Goal: Transaction & Acquisition: Purchase product/service

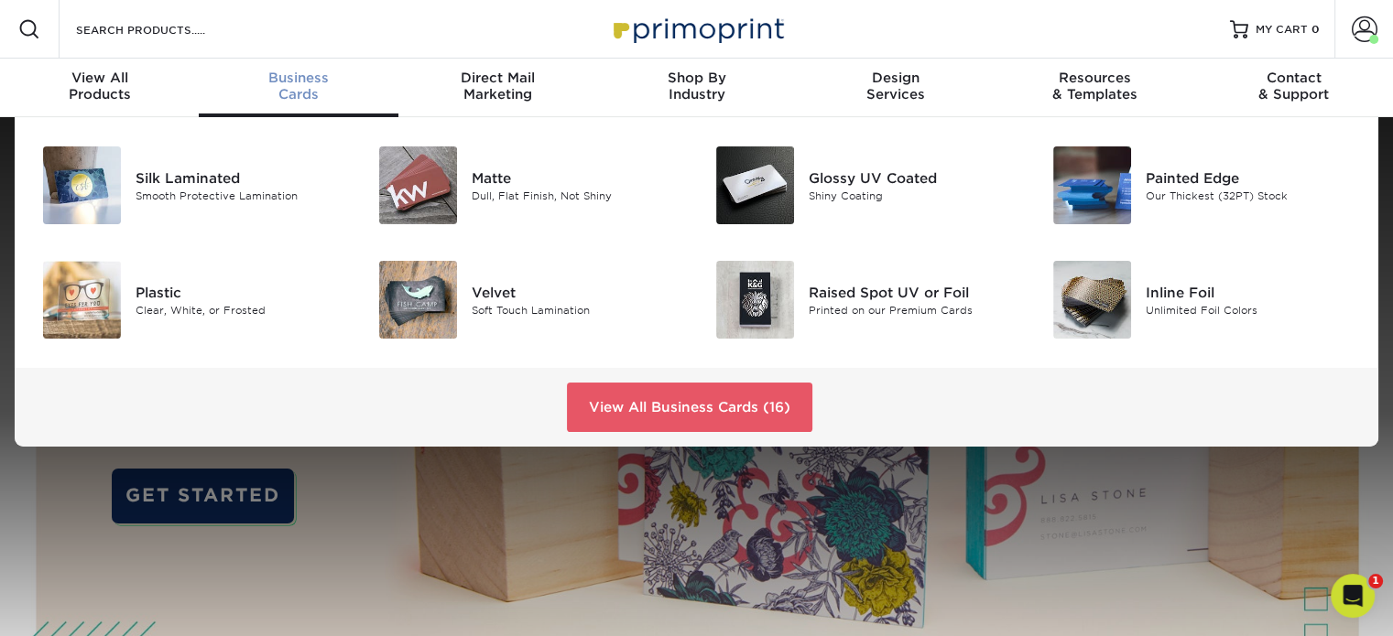
click at [291, 83] on span "Business" at bounding box center [298, 78] width 199 height 16
click at [483, 182] on div "Matte" at bounding box center [577, 178] width 211 height 20
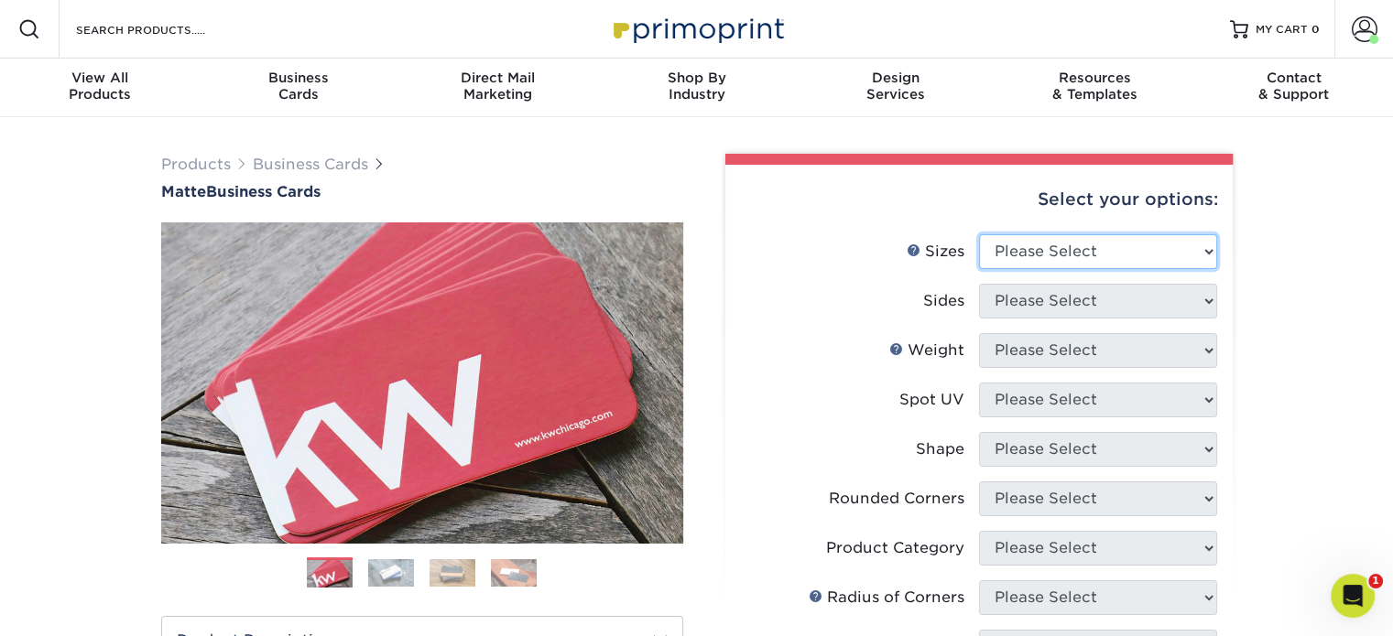
click at [1205, 250] on select "Please Select 1.5" x 3.5" - Mini 1.75" x 3.5" - Mini 2" x 2" - Square 2" x 3" -…" at bounding box center [1098, 251] width 238 height 35
click at [979, 234] on select "Please Select 1.5" x 3.5" - Mini 1.75" x 3.5" - Mini 2" x 2" - Square 2" x 3" -…" at bounding box center [1098, 251] width 238 height 35
click at [1206, 252] on select "Please Select 1.5" x 3.5" - Mini 1.75" x 3.5" - Mini 2" x 2" - Square 2" x 3" -…" at bounding box center [1098, 251] width 238 height 35
select select "2.00x3.50"
click at [979, 234] on select "Please Select 1.5" x 3.5" - Mini 1.75" x 3.5" - Mini 2" x 2" - Square 2" x 3" -…" at bounding box center [1098, 251] width 238 height 35
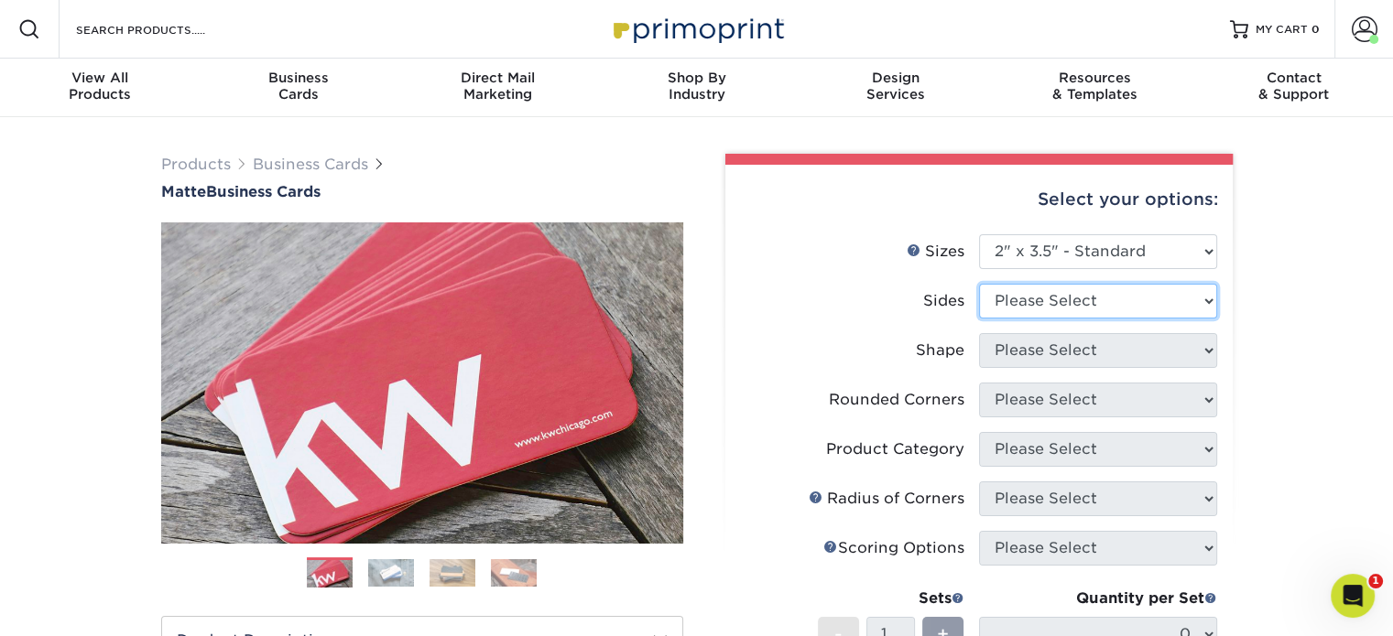
click at [1202, 303] on select "Please Select Print Both Sides Print Front Only" at bounding box center [1098, 301] width 238 height 35
select select "13abbda7-1d64-4f25-8bb2-c179b224825d"
click at [979, 284] on select "Please Select Print Both Sides Print Front Only" at bounding box center [1098, 301] width 238 height 35
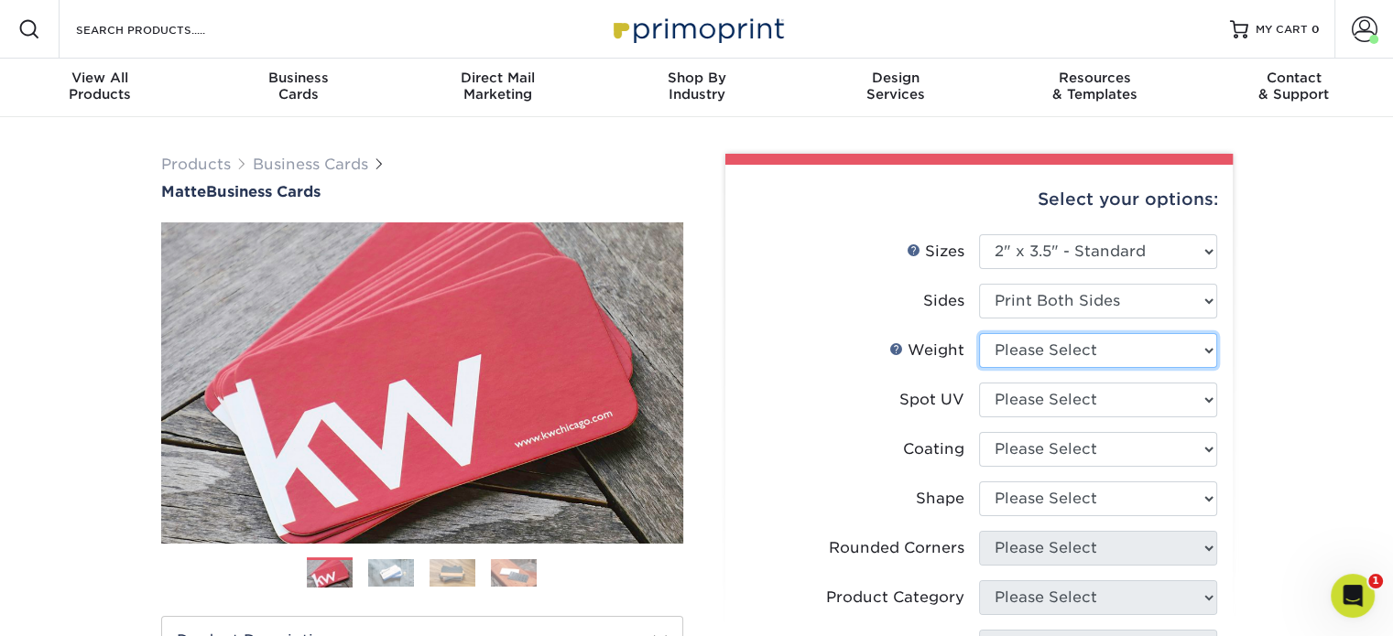
click at [1205, 351] on select "Please Select 16PT 14PT" at bounding box center [1098, 350] width 238 height 35
select select "14PT"
click at [979, 333] on select "Please Select 16PT 14PT" at bounding box center [1098, 350] width 238 height 35
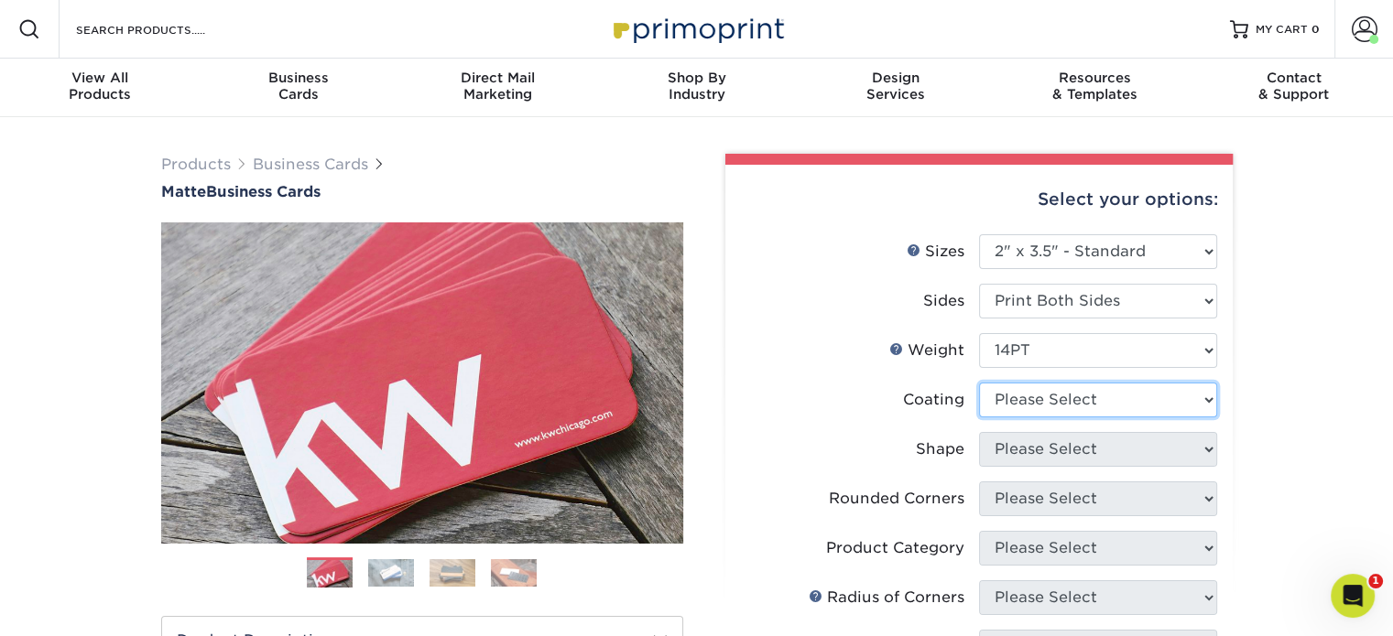
click at [1209, 399] on select at bounding box center [1098, 400] width 238 height 35
select select "121bb7b5-3b4d-429f-bd8d-bbf80e953313"
click at [979, 383] on select at bounding box center [1098, 400] width 238 height 35
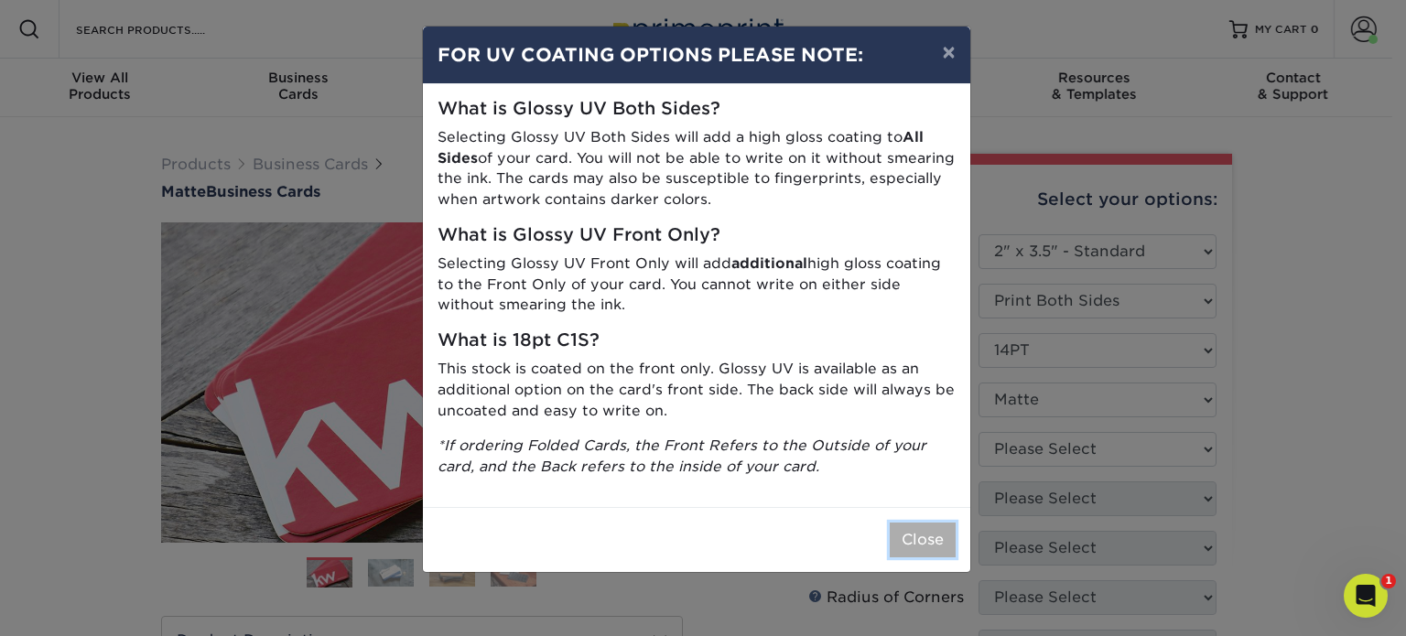
click at [909, 542] on button "Close" at bounding box center [923, 540] width 66 height 35
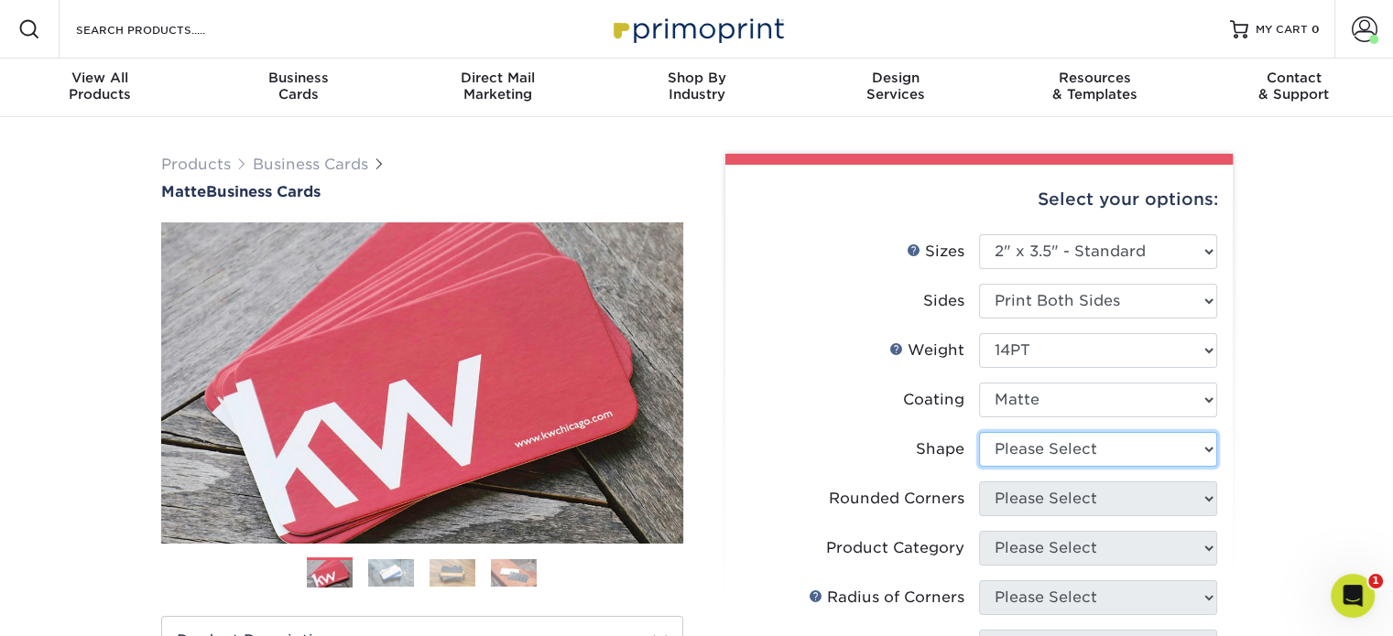
click at [1207, 446] on select "Please Select Standard" at bounding box center [1098, 449] width 238 height 35
select select "standard"
click at [979, 432] on select "Please Select Standard" at bounding box center [1098, 449] width 238 height 35
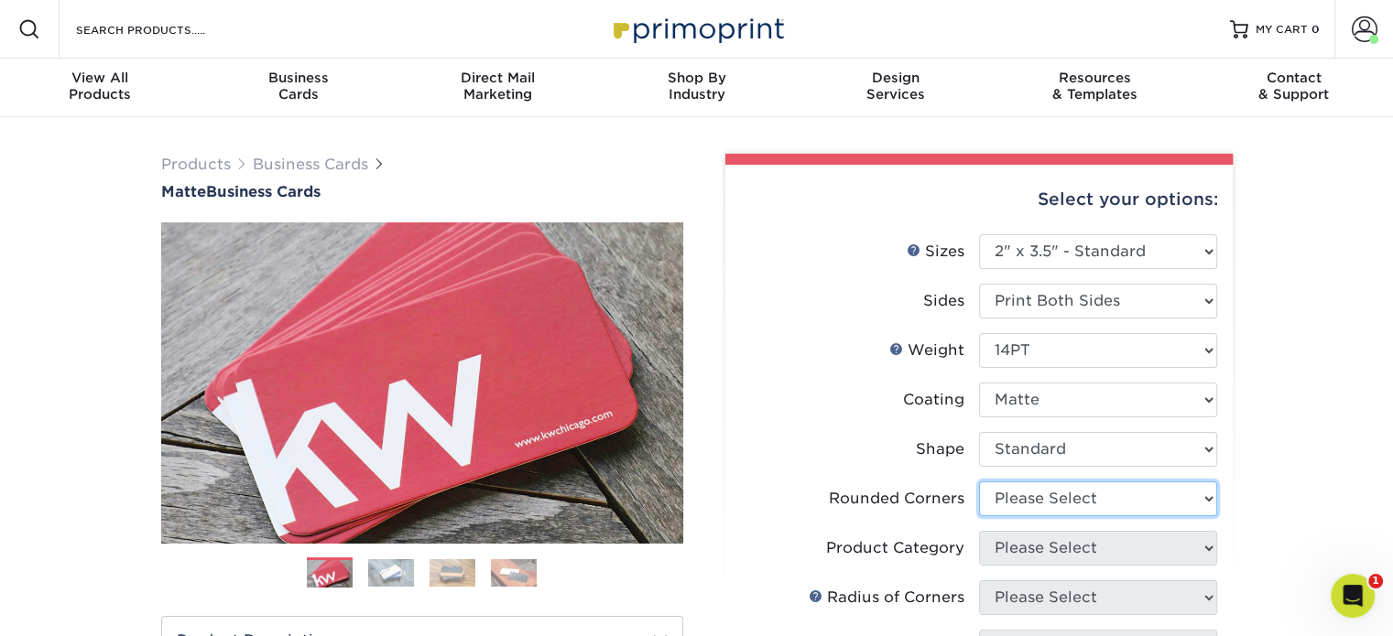
click at [1191, 501] on select "Please Select Yes - Round 2 Corners Yes - Round 4 Corners No" at bounding box center [1098, 499] width 238 height 35
select select "0"
click at [979, 482] on select "Please Select Yes - Round 2 Corners Yes - Round 4 Corners No" at bounding box center [1098, 499] width 238 height 35
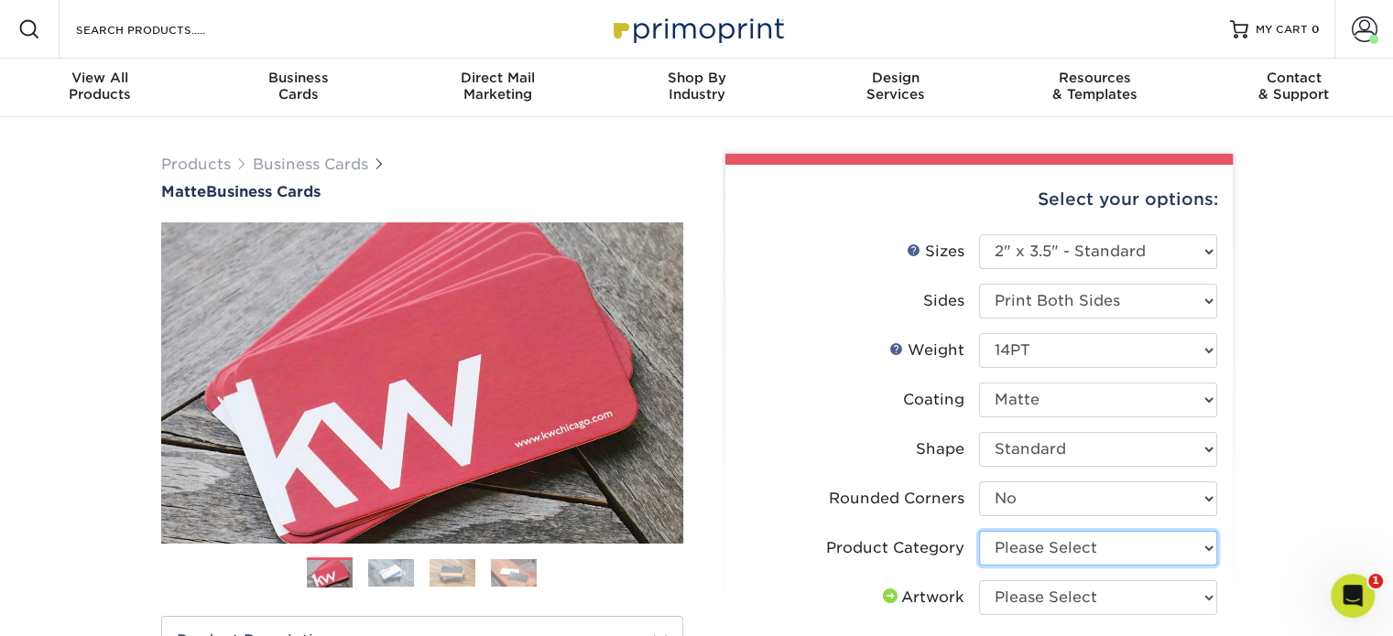
click at [1204, 547] on select "Please Select Business Cards" at bounding box center [1098, 548] width 238 height 35
select select "3b5148f1-0588-4f88-a218-97bcfdce65c1"
click at [979, 531] on select "Please Select Business Cards" at bounding box center [1098, 548] width 238 height 35
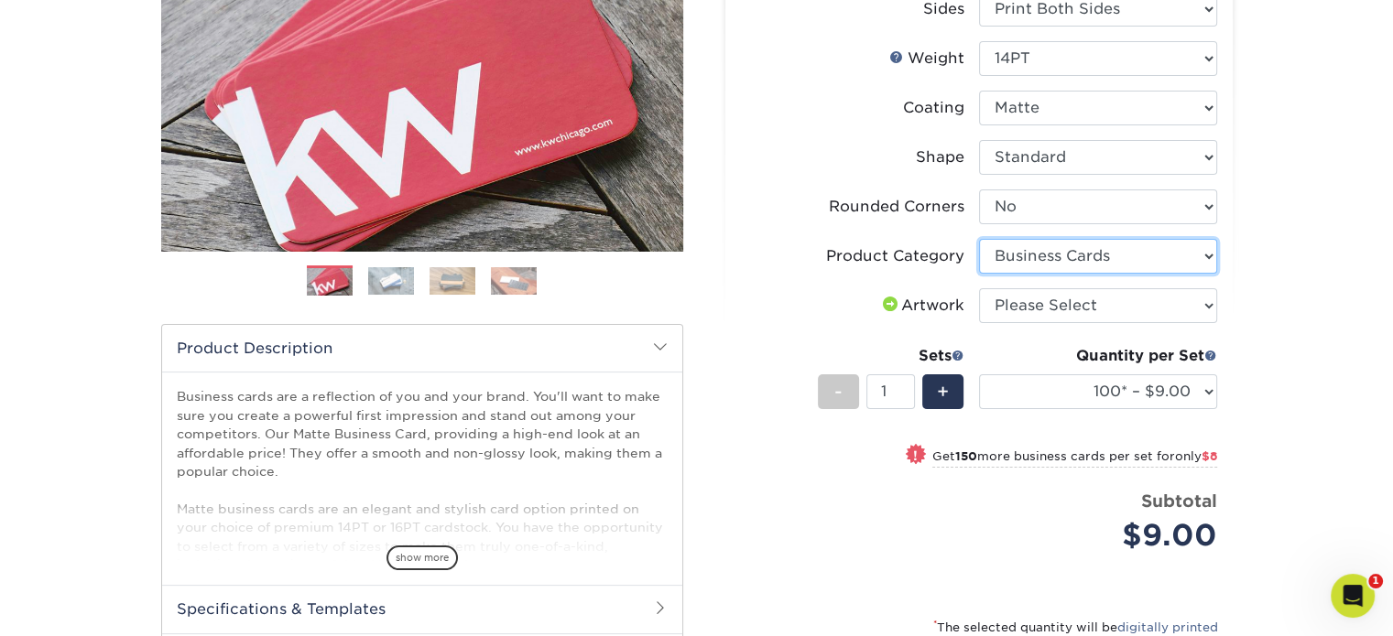
scroll to position [297, 0]
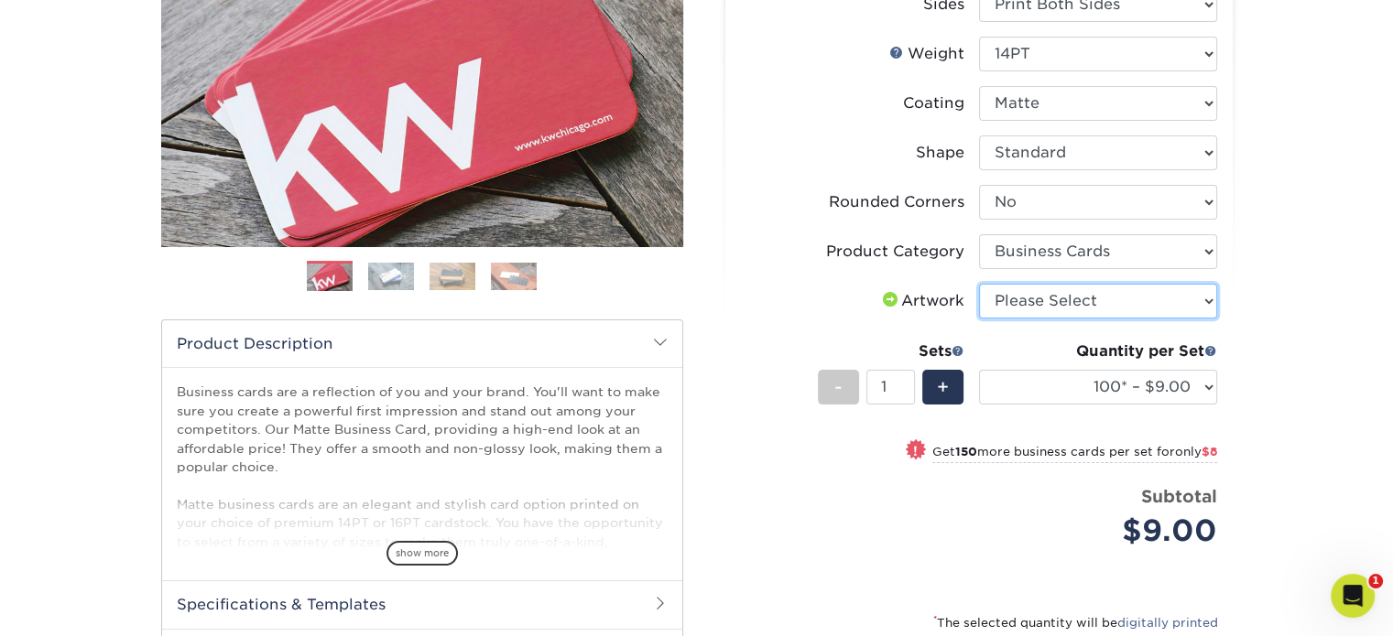
click at [1177, 290] on select "Please Select I will upload files I need a design - $100" at bounding box center [1098, 301] width 238 height 35
select select "upload"
click at [979, 284] on select "Please Select I will upload files I need a design - $100" at bounding box center [1098, 301] width 238 height 35
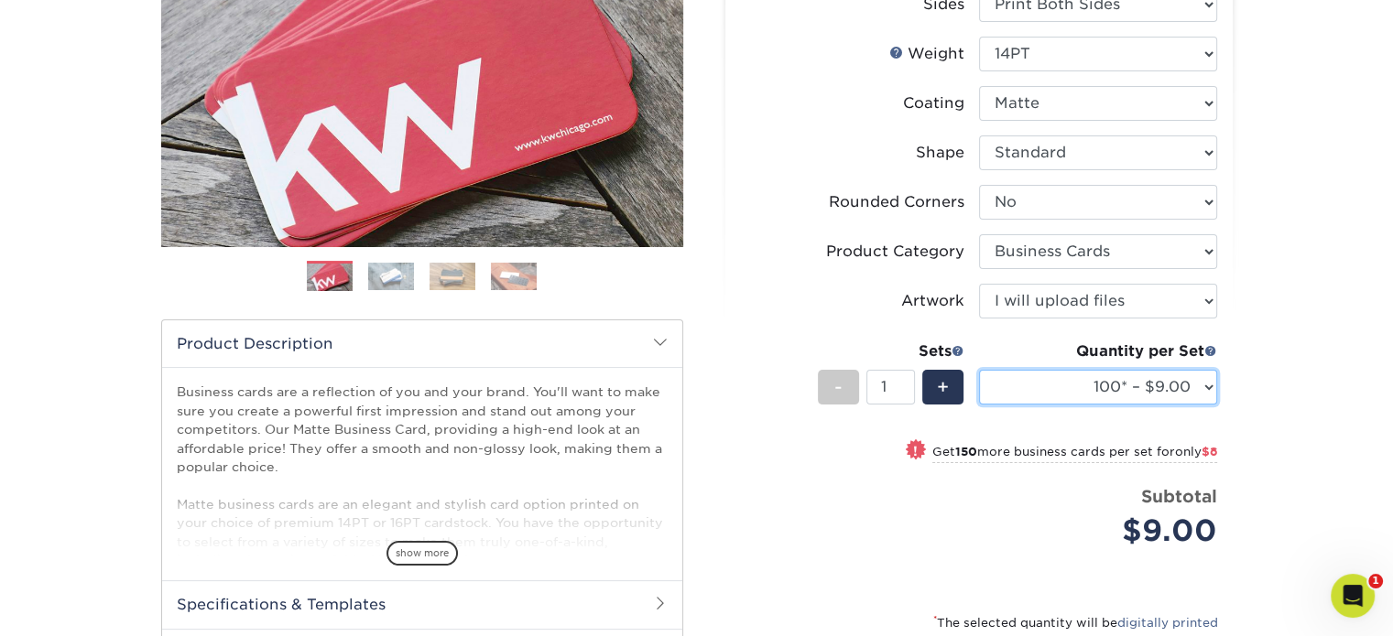
click at [1205, 387] on select "100* – $9.00 250* – $17.00 500 – $33.00 1000 – $42.00 2500 – $75.00 5000 – $143…" at bounding box center [1098, 387] width 238 height 35
select select "1000 – $42.00"
click at [979, 370] on select "100* – $9.00 250* – $17.00 500 – $33.00 1000 – $42.00 2500 – $75.00 5000 – $143…" at bounding box center [1098, 387] width 238 height 35
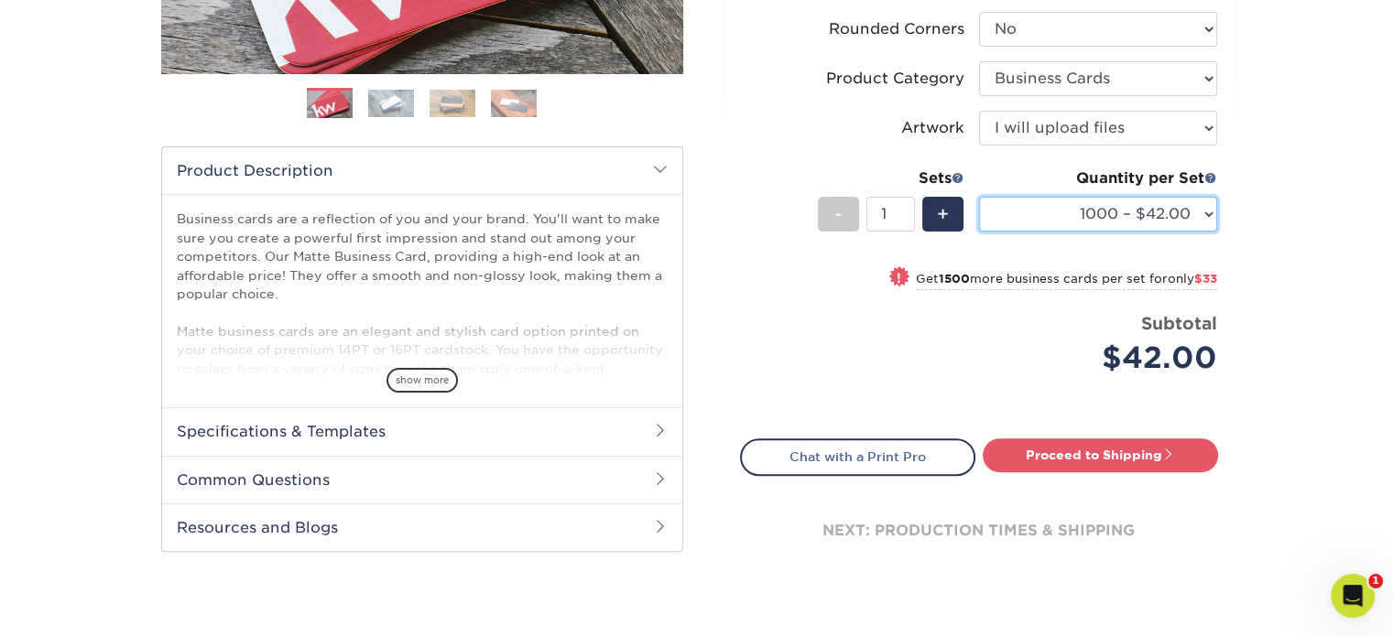
scroll to position [483, 0]
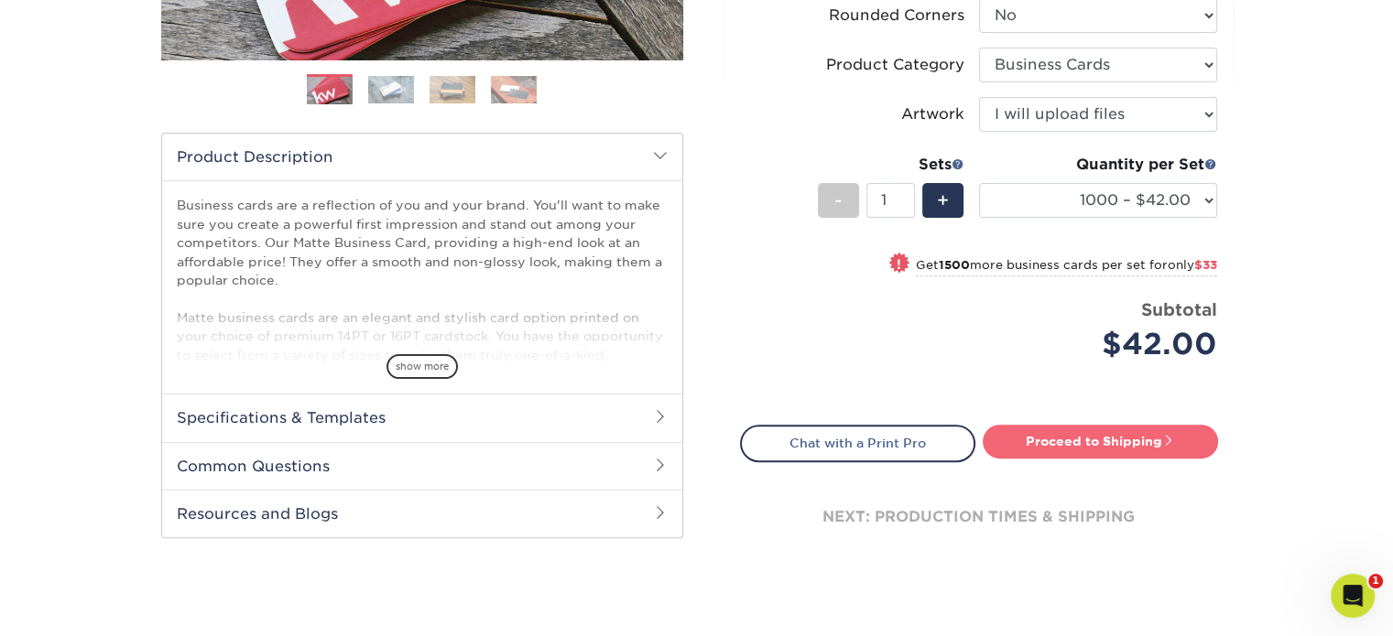
click at [1130, 441] on link "Proceed to Shipping" at bounding box center [1099, 441] width 235 height 33
type input "Set 1"
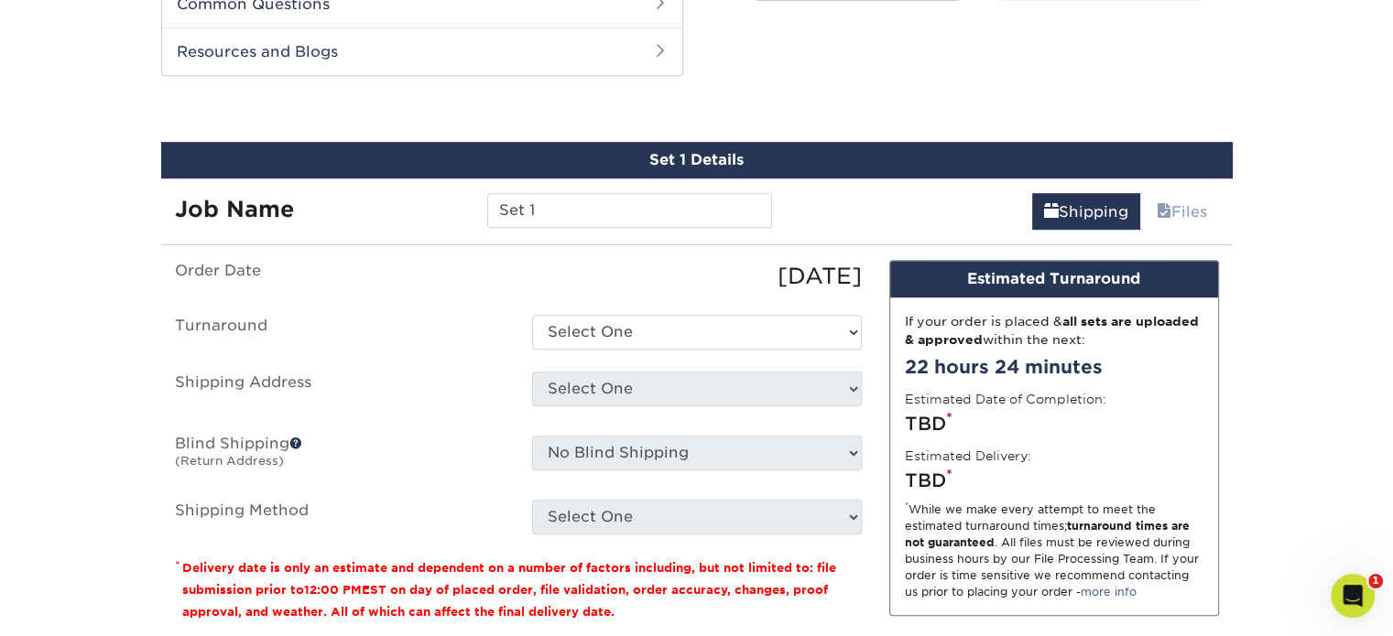
scroll to position [956, 0]
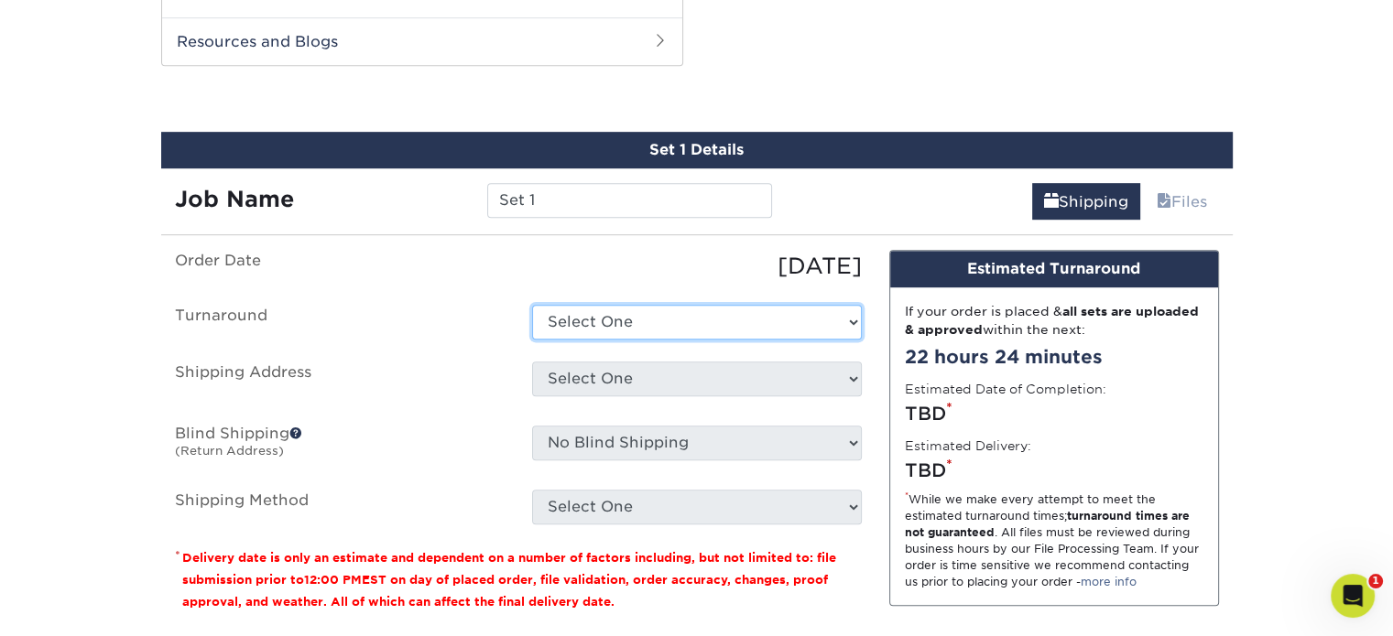
click at [798, 318] on select "Select One 2-4 Business Days 2 Day Next Business Day" at bounding box center [697, 322] width 330 height 35
select select "bbae0db4-e4ea-4d4a-8a0b-eb00eeb16e68"
click at [532, 305] on select "Select One 2-4 Business Days 2 Day Next Business Day" at bounding box center [697, 322] width 330 height 35
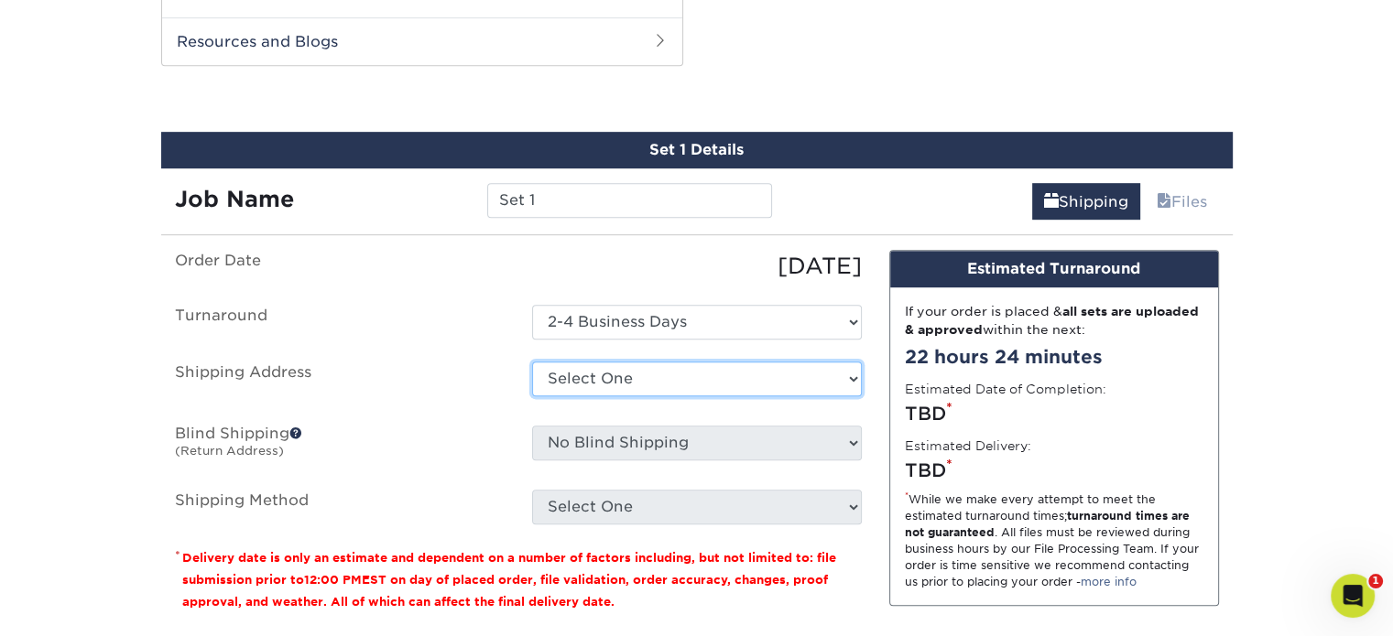
click at [787, 369] on select "Select One Allison Morle Culs/Dual back Amanda Clark Andy Young Business Cards …" at bounding box center [697, 379] width 330 height 35
select select "272161"
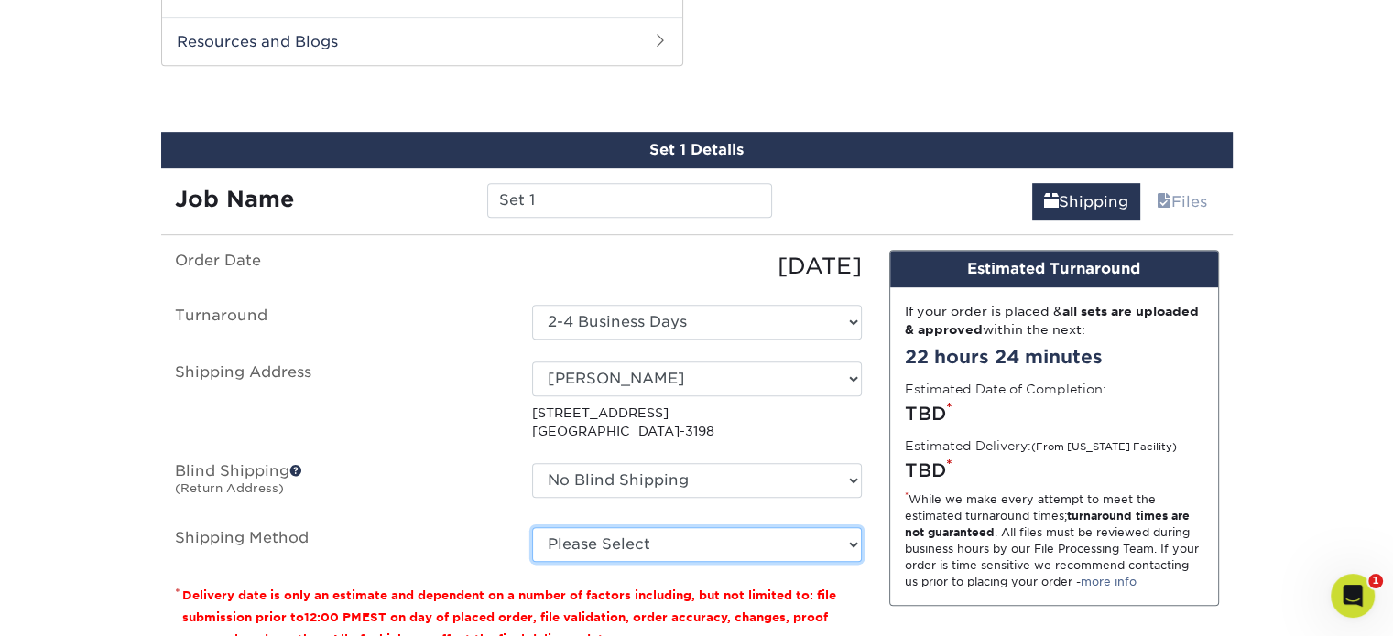
click at [780, 546] on select "Please Select Ground Shipping (+$8.96) 3 Day Shipping Service (+$20.06) 2 Day A…" at bounding box center [697, 544] width 330 height 35
select select "03"
click at [532, 527] on select "Please Select Ground Shipping (+$8.96) 3 Day Shipping Service (+$20.06) 2 Day A…" at bounding box center [697, 544] width 330 height 35
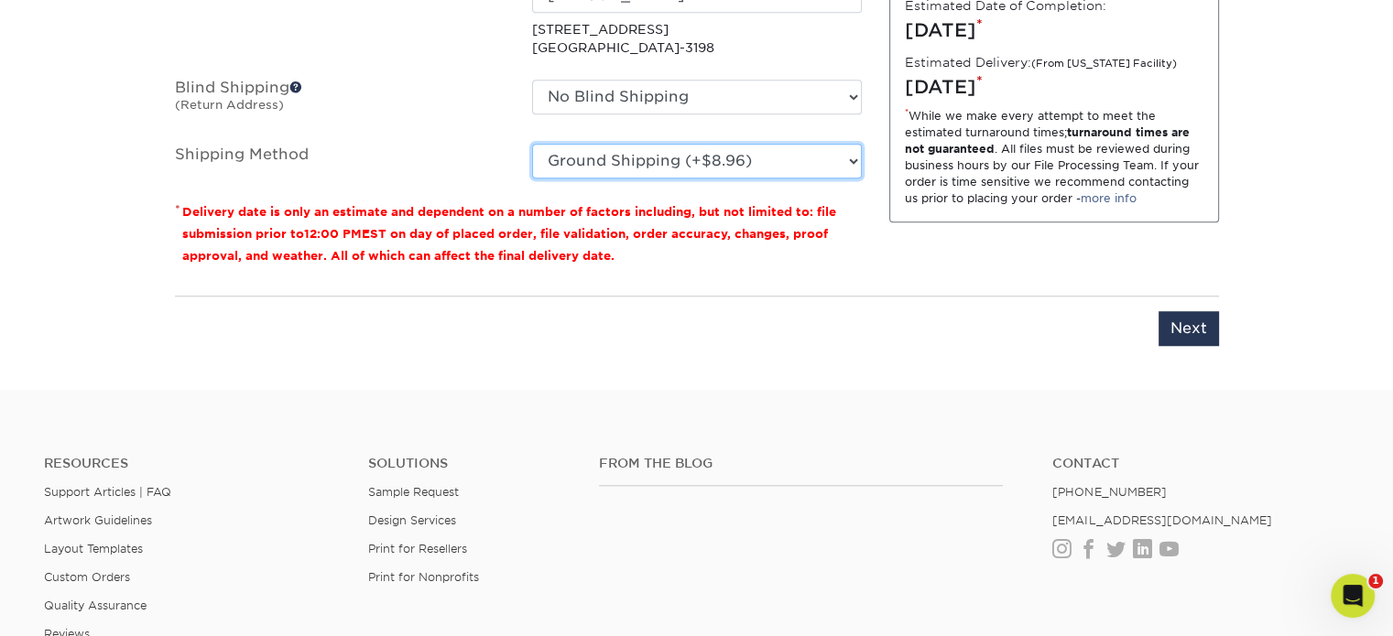
scroll to position [1449, 0]
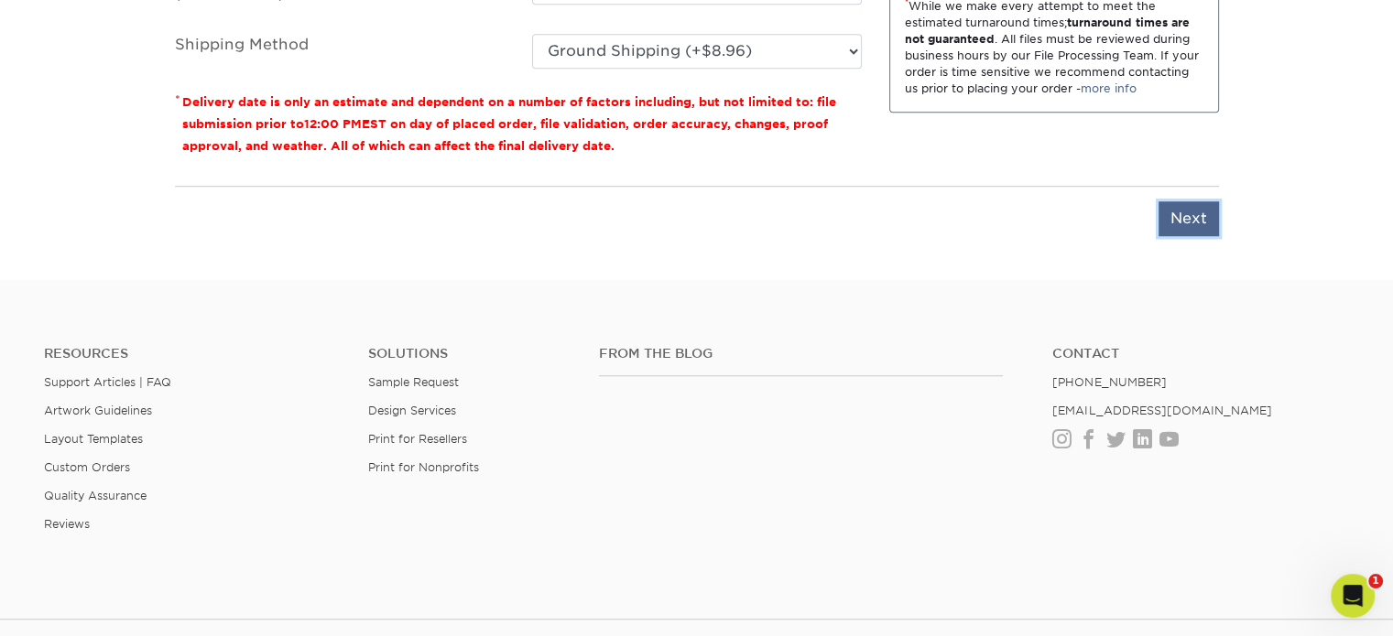
click at [1180, 218] on input "Next" at bounding box center [1188, 218] width 60 height 35
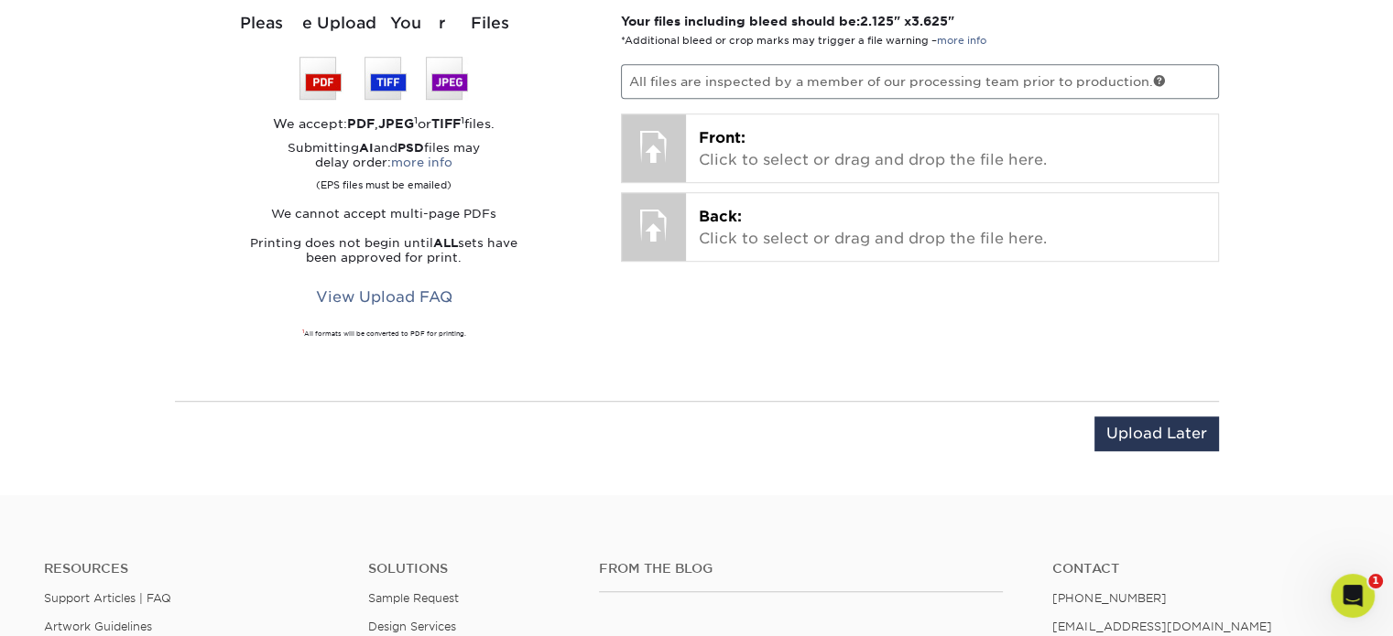
scroll to position [1209, 0]
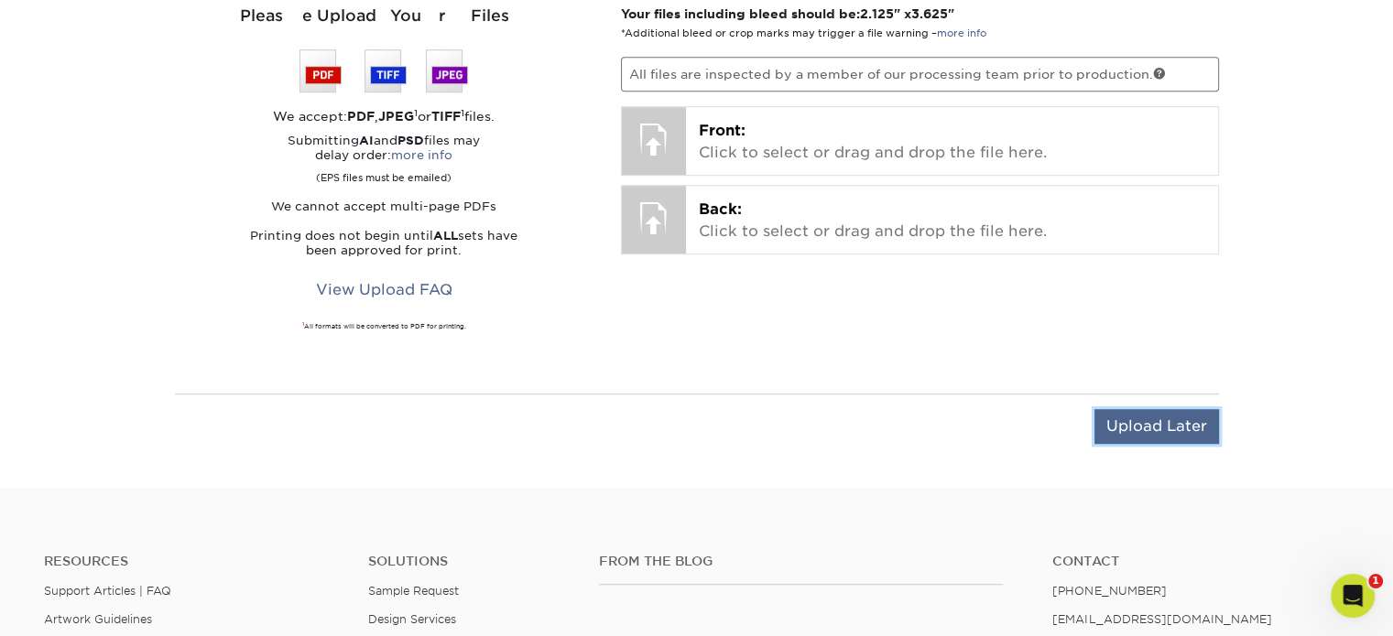
click at [1175, 420] on input "Upload Later" at bounding box center [1156, 426] width 125 height 35
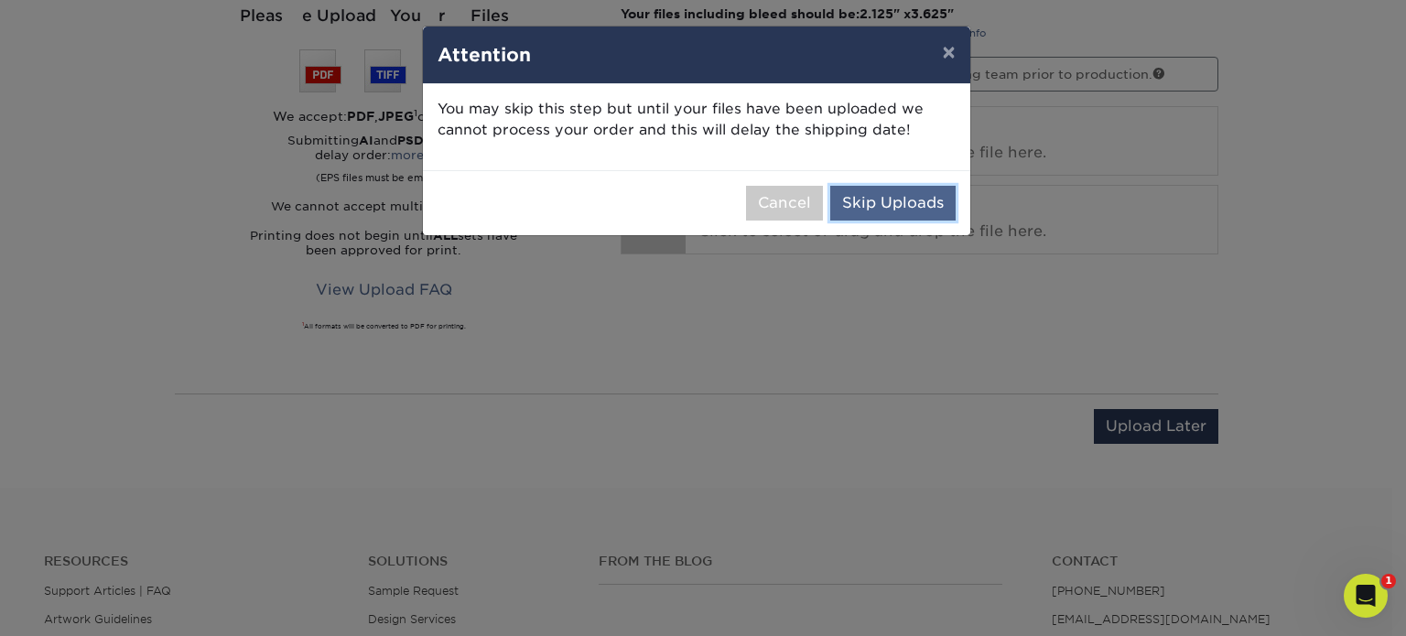
click at [908, 207] on button "Skip Uploads" at bounding box center [892, 203] width 125 height 35
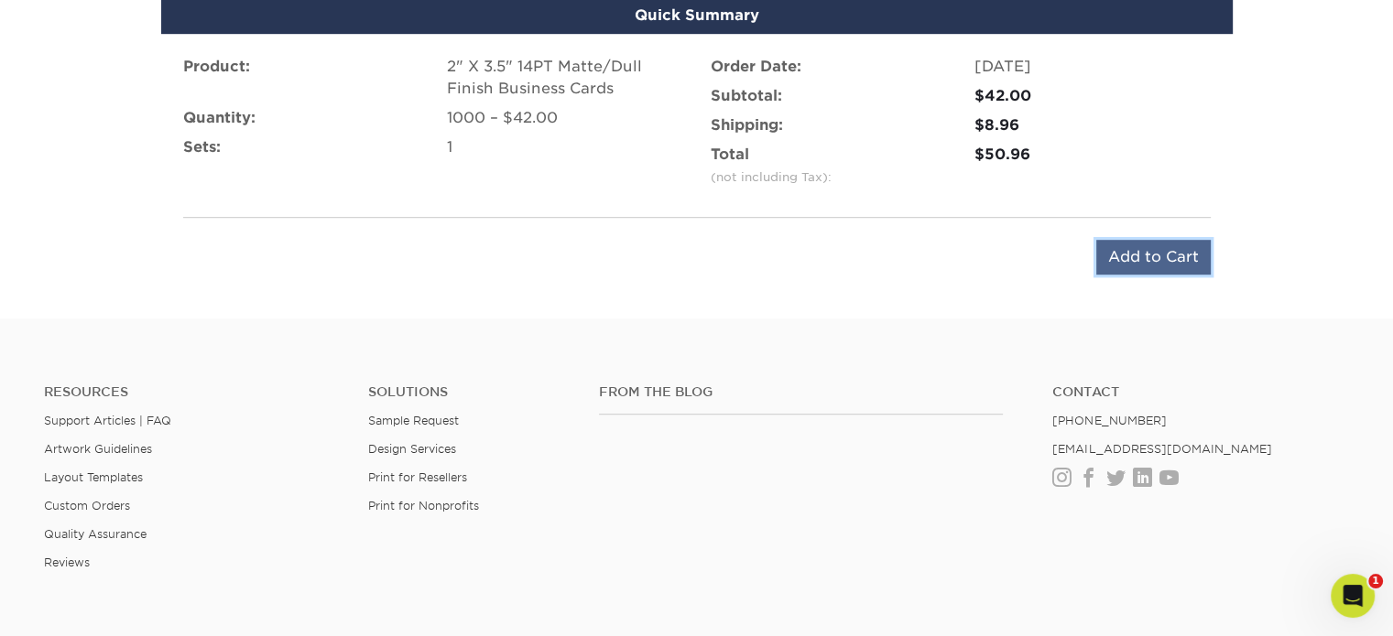
click at [1198, 259] on input "Add to Cart" at bounding box center [1153, 257] width 114 height 35
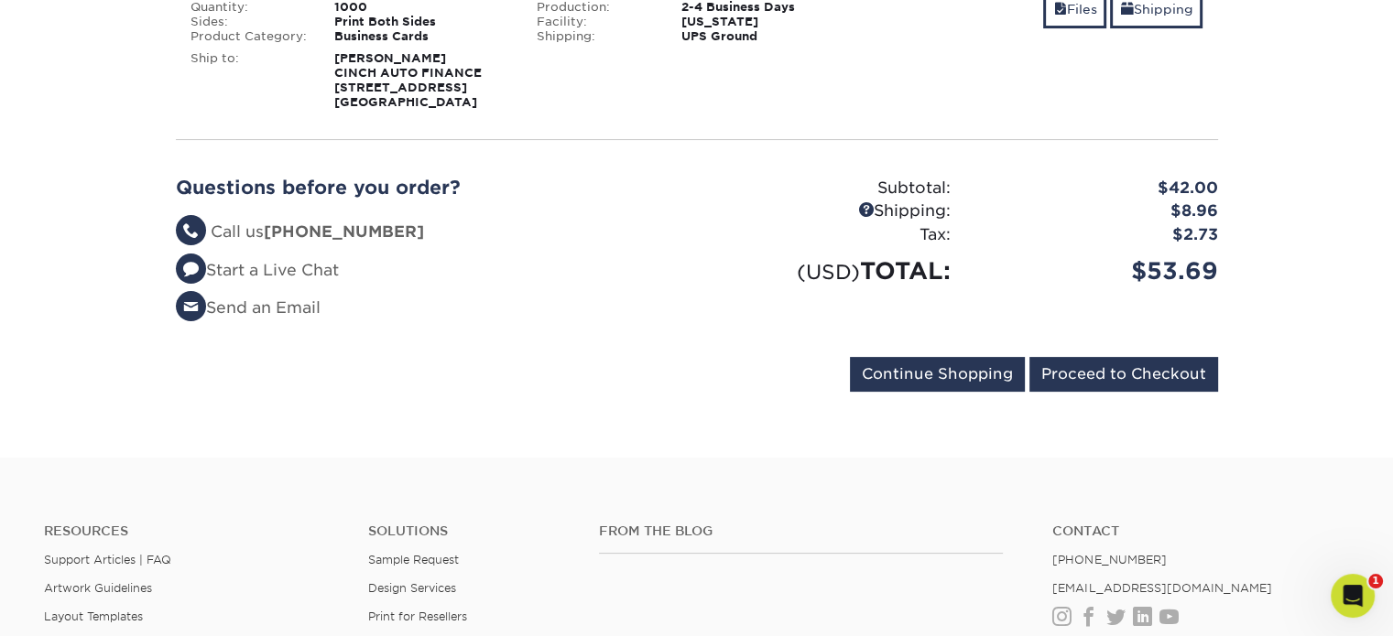
scroll to position [374, 0]
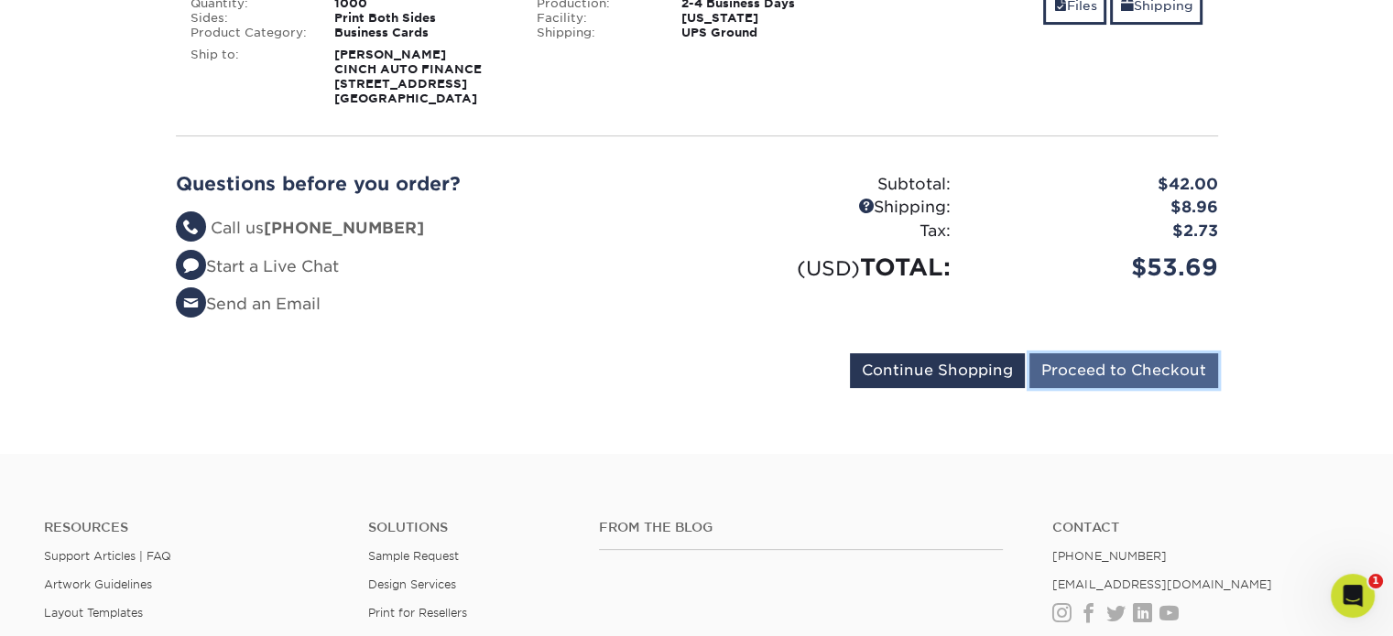
click at [1142, 375] on input "Proceed to Checkout" at bounding box center [1123, 370] width 189 height 35
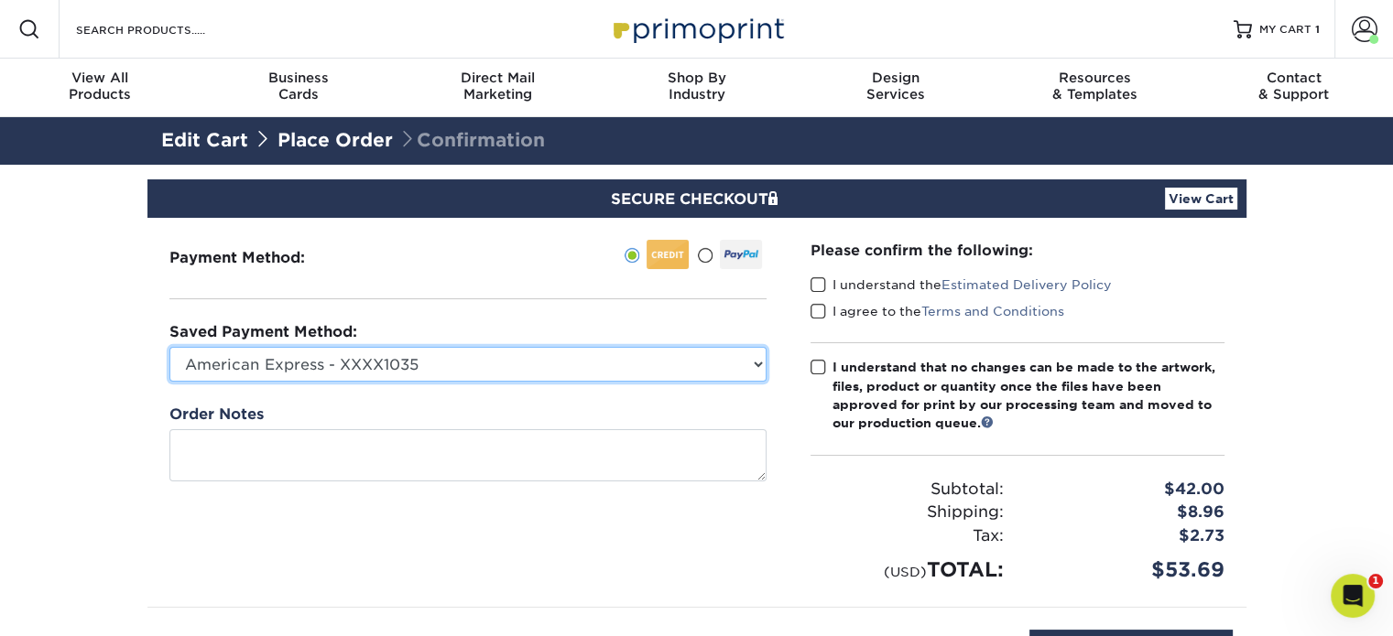
click at [750, 362] on select "American Express - XXXX1035 American Express - XXXX2033 American Express - XXXX…" at bounding box center [467, 364] width 597 height 35
select select "72526"
click at [169, 347] on select "American Express - XXXX1035 American Express - XXXX2033 American Express - XXXX…" at bounding box center [467, 364] width 597 height 35
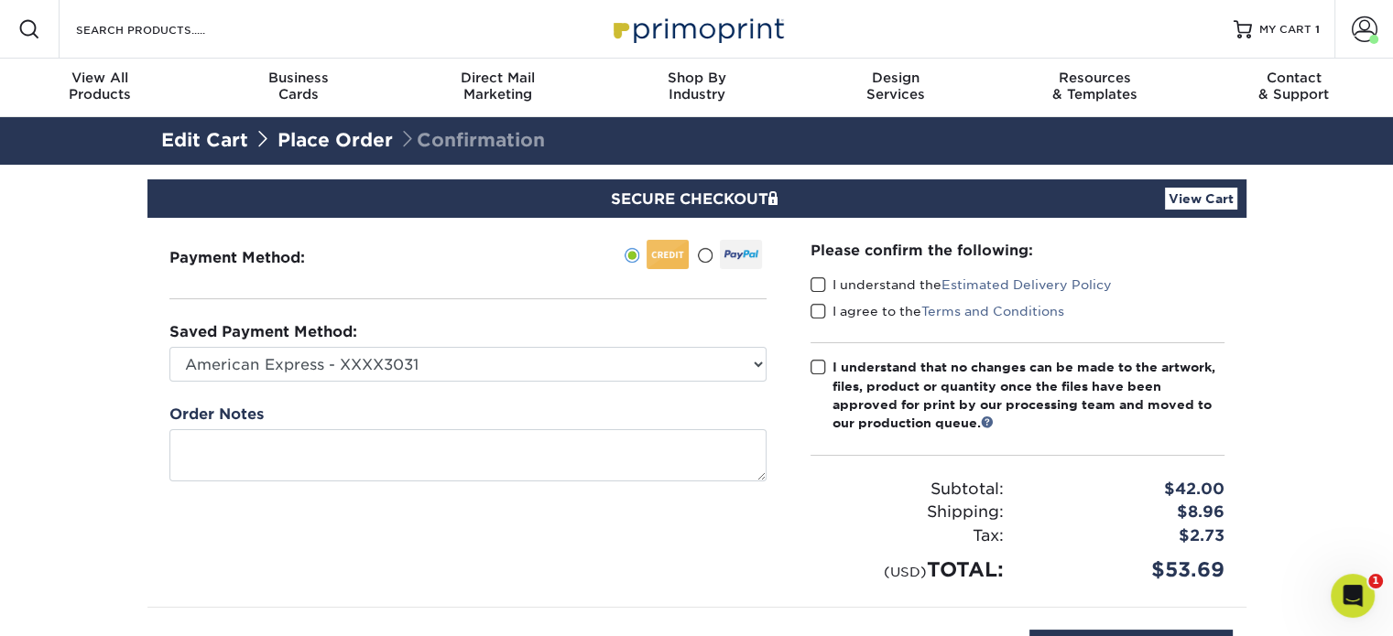
click at [817, 281] on span at bounding box center [818, 285] width 16 height 17
click at [0, 0] on input "I understand the Estimated Delivery Policy" at bounding box center [0, 0] width 0 height 0
click at [817, 309] on span at bounding box center [818, 311] width 16 height 17
click at [0, 0] on input "I agree to the Terms and Conditions" at bounding box center [0, 0] width 0 height 0
click at [819, 373] on span at bounding box center [818, 367] width 16 height 17
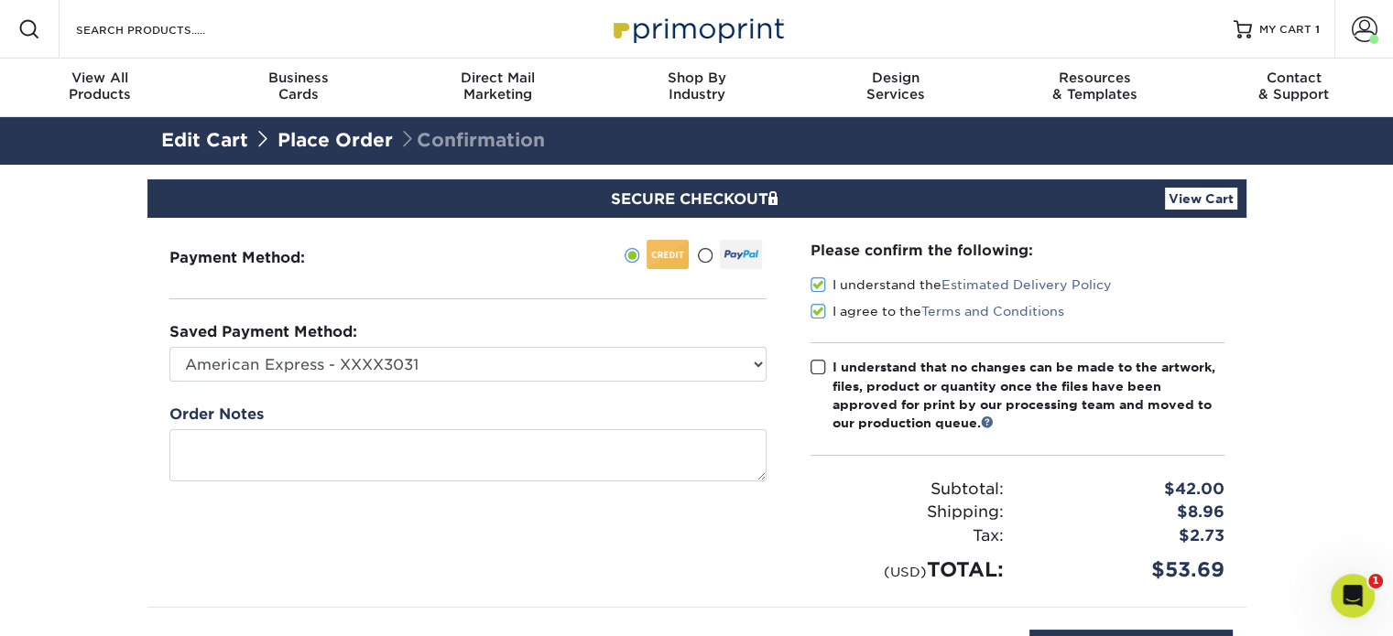
click at [0, 0] on input "I understand that no changes can be made to the artwork, files, product or quan…" at bounding box center [0, 0] width 0 height 0
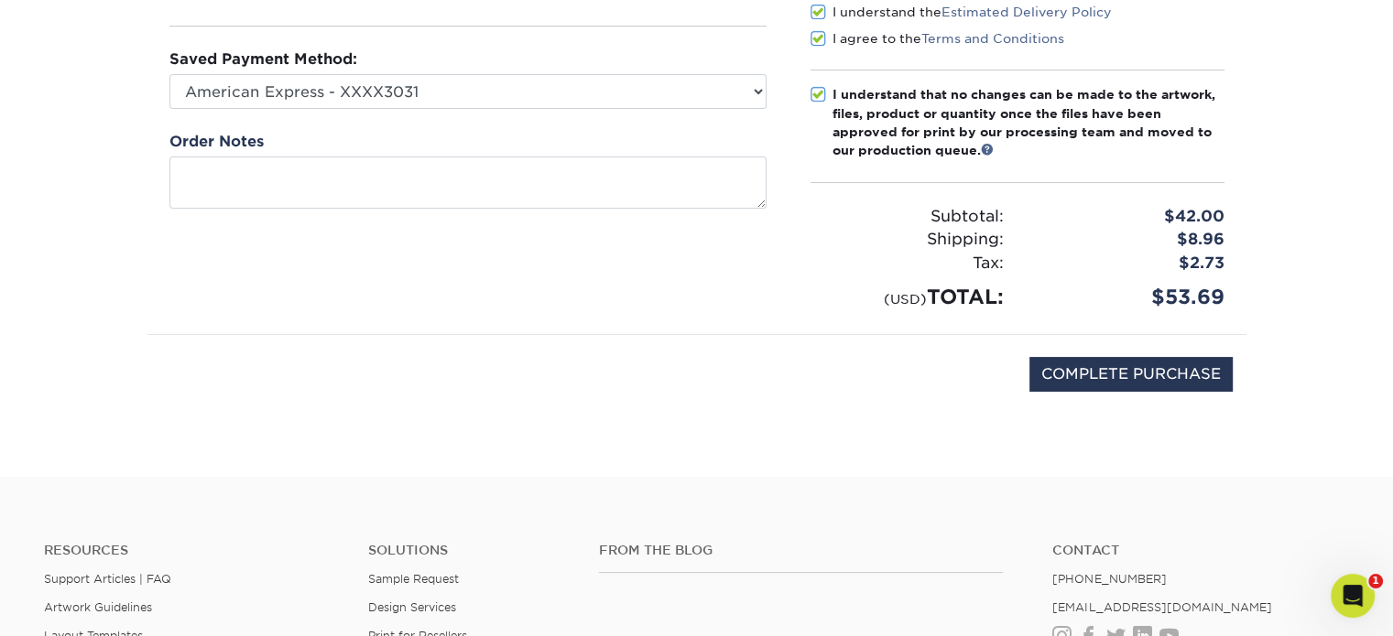
scroll to position [275, 0]
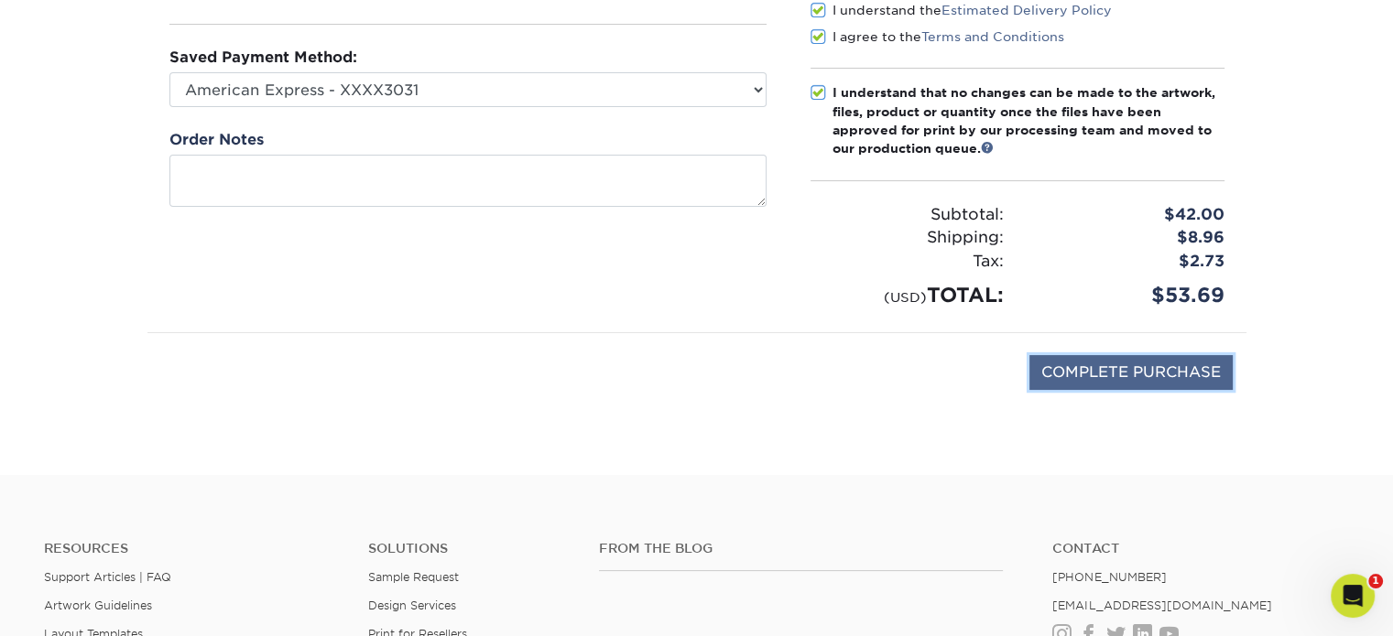
click at [1131, 375] on input "COMPLETE PURCHASE" at bounding box center [1130, 372] width 203 height 35
type input "PROCESSING, PLEASE WAIT..."
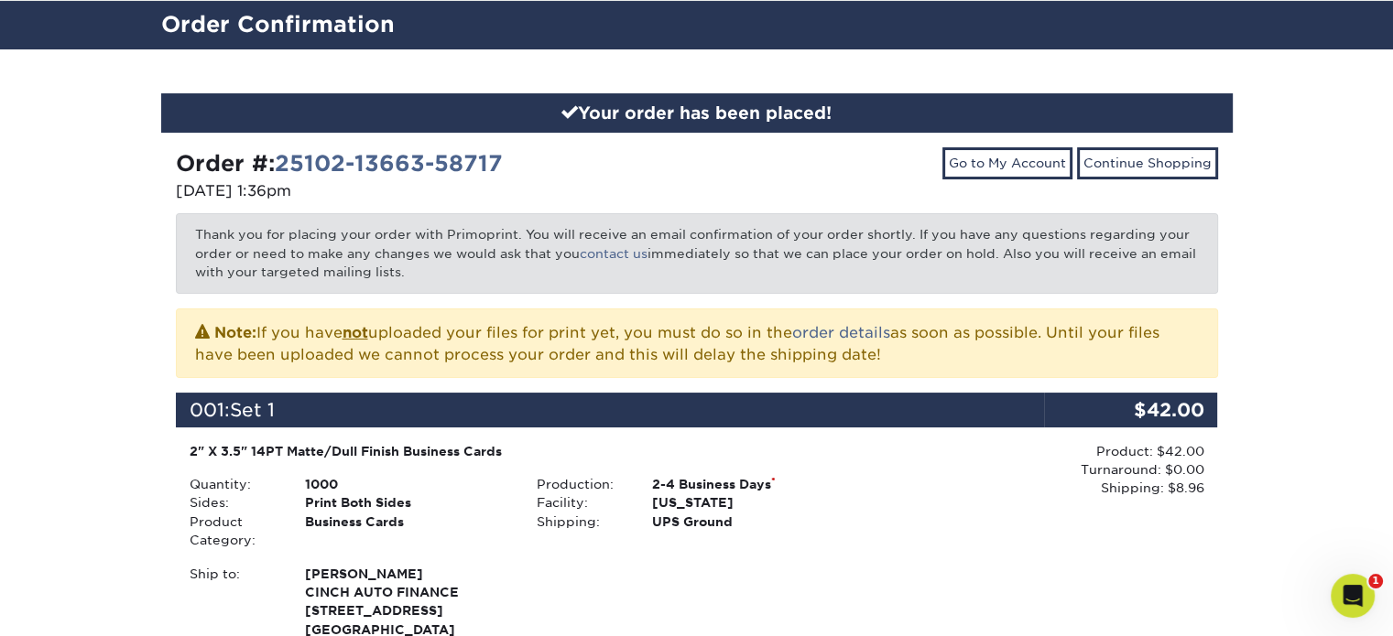
scroll to position [106, 0]
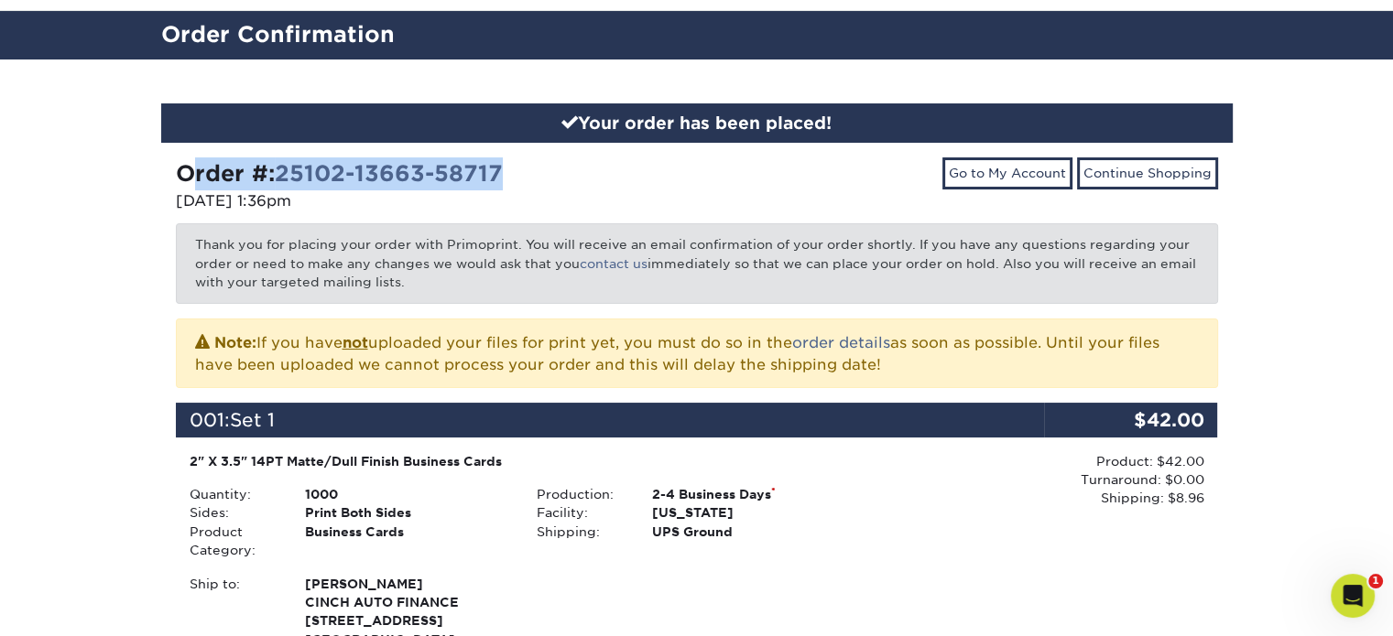
drag, startPoint x: 521, startPoint y: 168, endPoint x: 168, endPoint y: 167, distance: 353.4
click at [168, 167] on div "Order #: 25102-13663-58717 [DATE] 1:36pm" at bounding box center [429, 186] width 535 height 59
copy strong "Order #: 25102-13663-58717"
click at [988, 170] on link "Go to My Account" at bounding box center [1007, 172] width 130 height 31
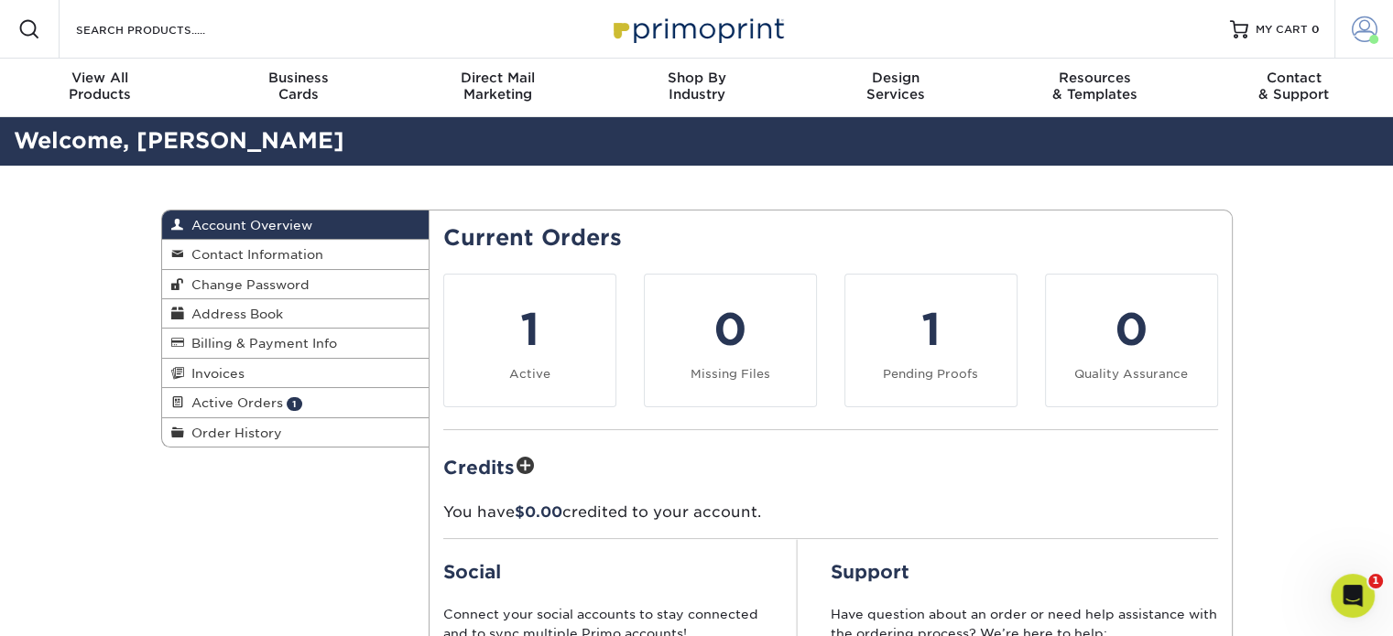
click at [1361, 28] on span at bounding box center [1364, 29] width 26 height 26
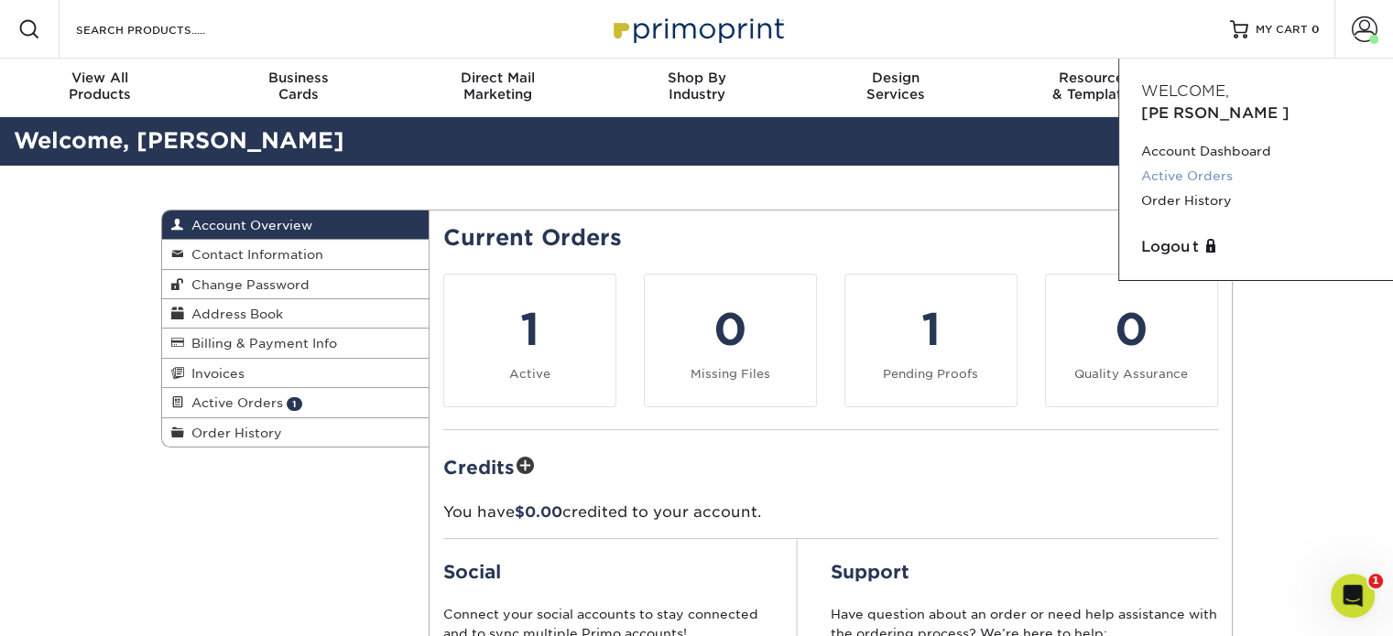
click at [1203, 164] on link "Active Orders" at bounding box center [1256, 176] width 230 height 25
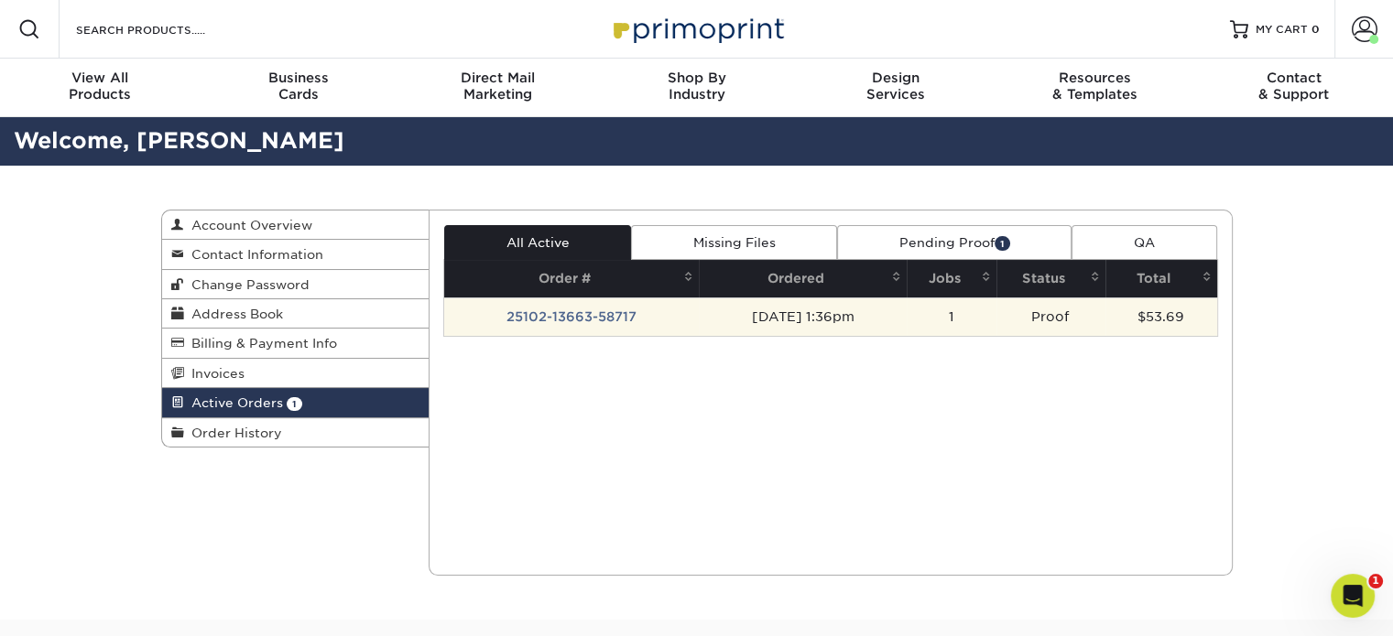
click at [571, 312] on td "25102-13663-58717" at bounding box center [571, 317] width 255 height 38
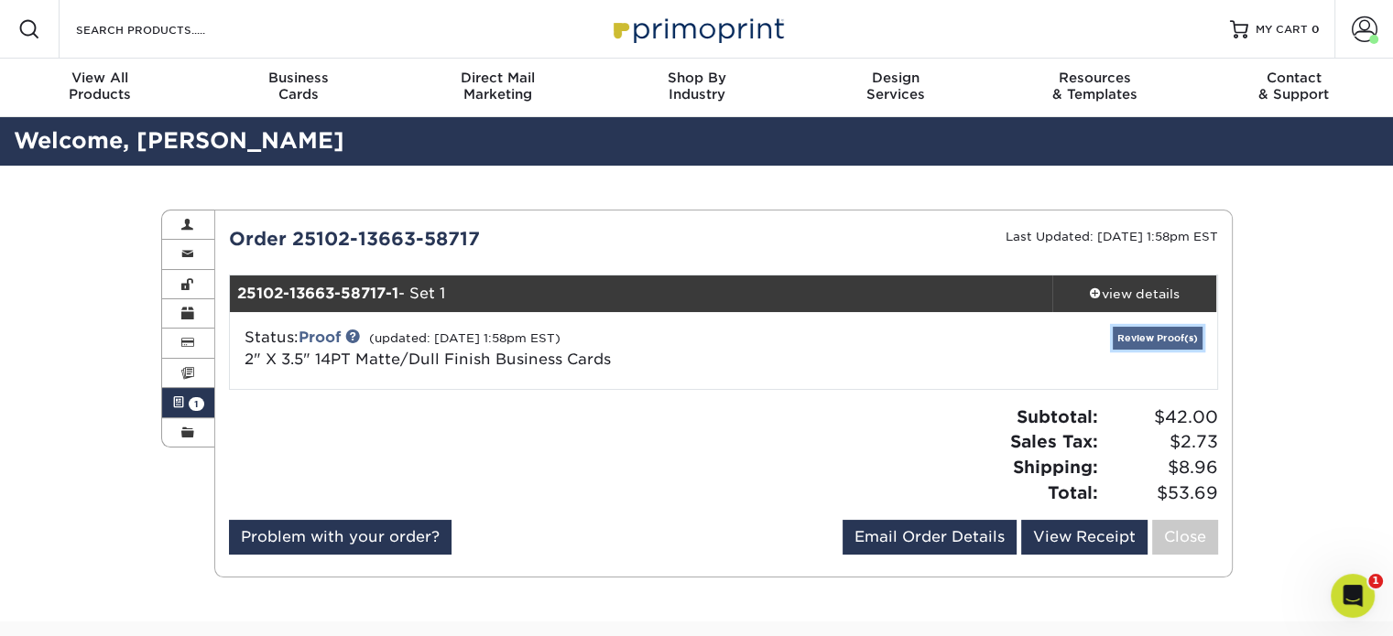
click at [1146, 343] on link "Review Proof(s)" at bounding box center [1157, 338] width 90 height 23
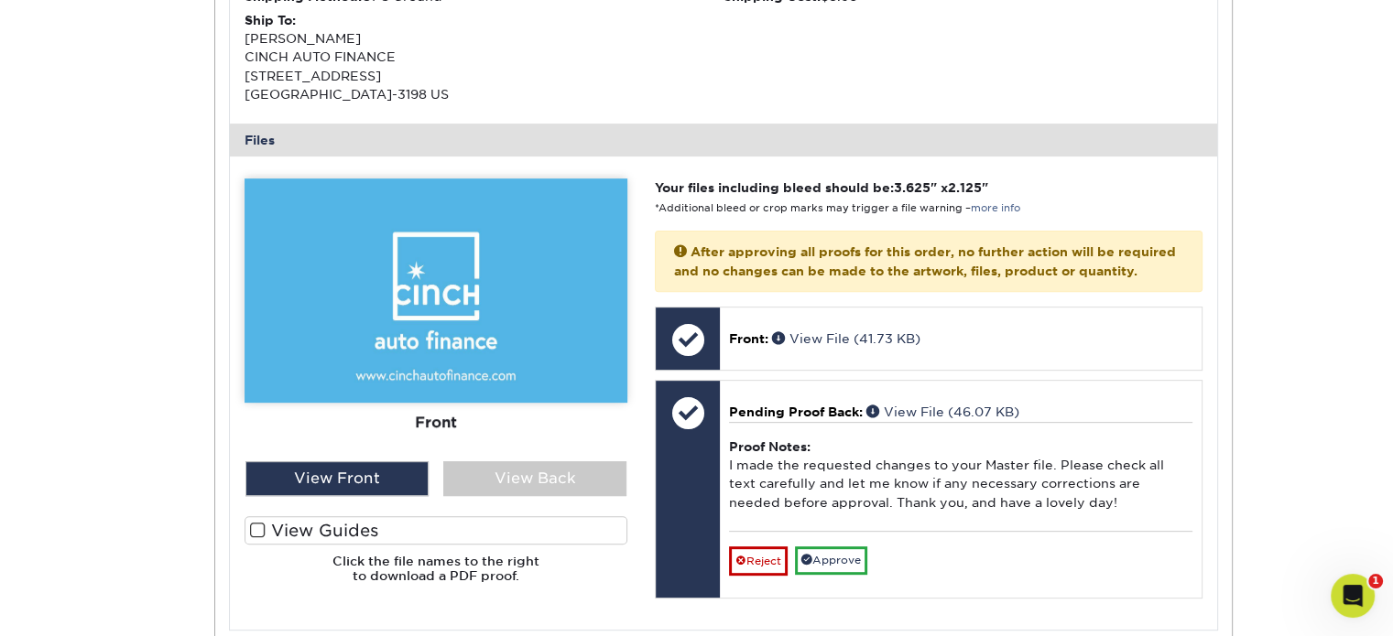
scroll to position [651, 0]
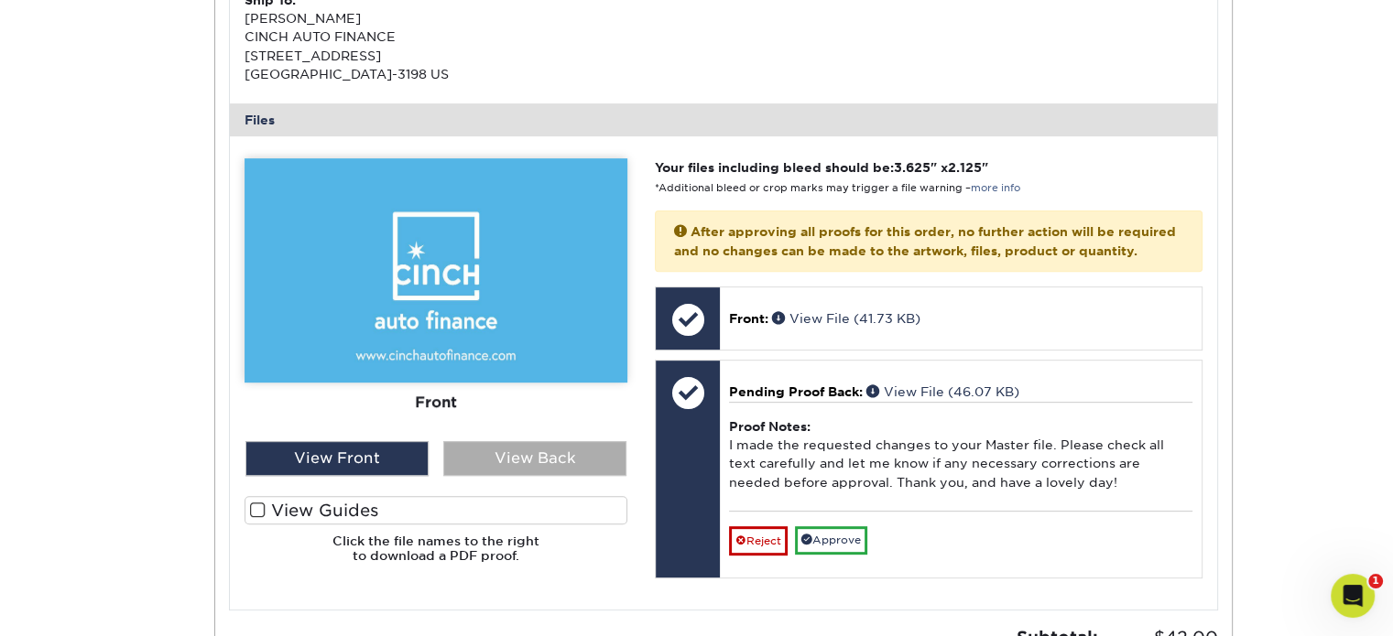
click at [549, 471] on div "View Back" at bounding box center [534, 458] width 183 height 35
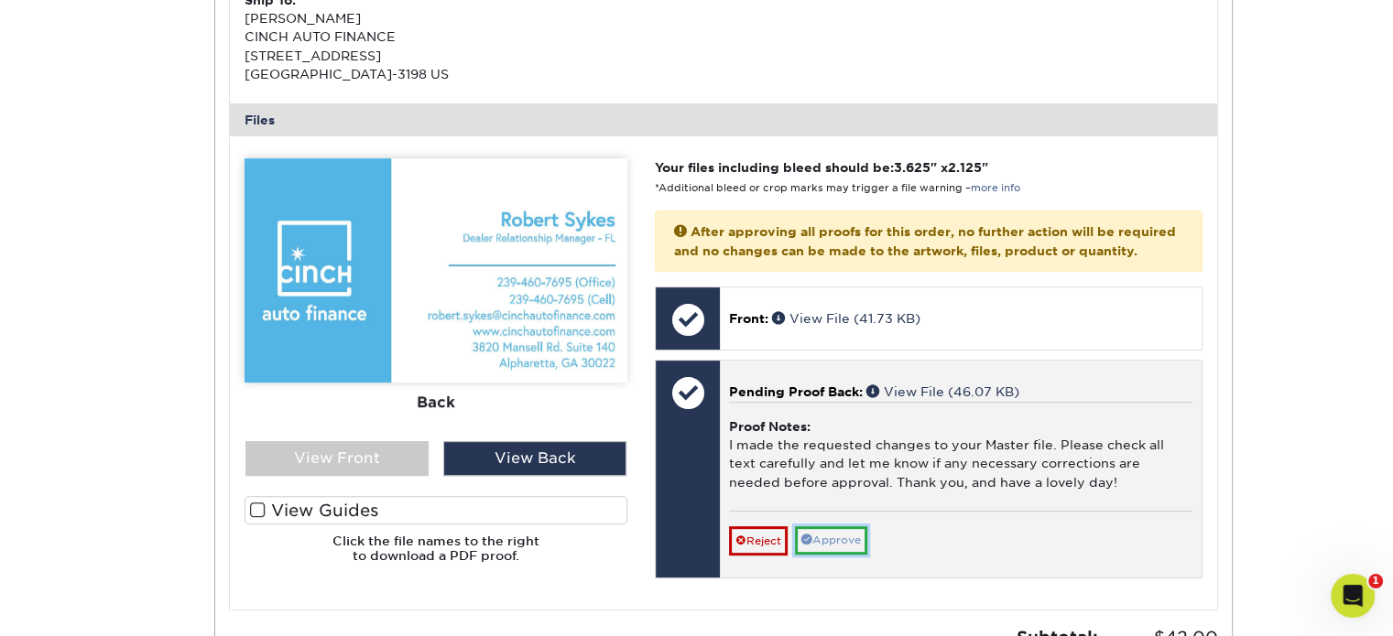
click at [825, 552] on link "Approve" at bounding box center [831, 540] width 72 height 28
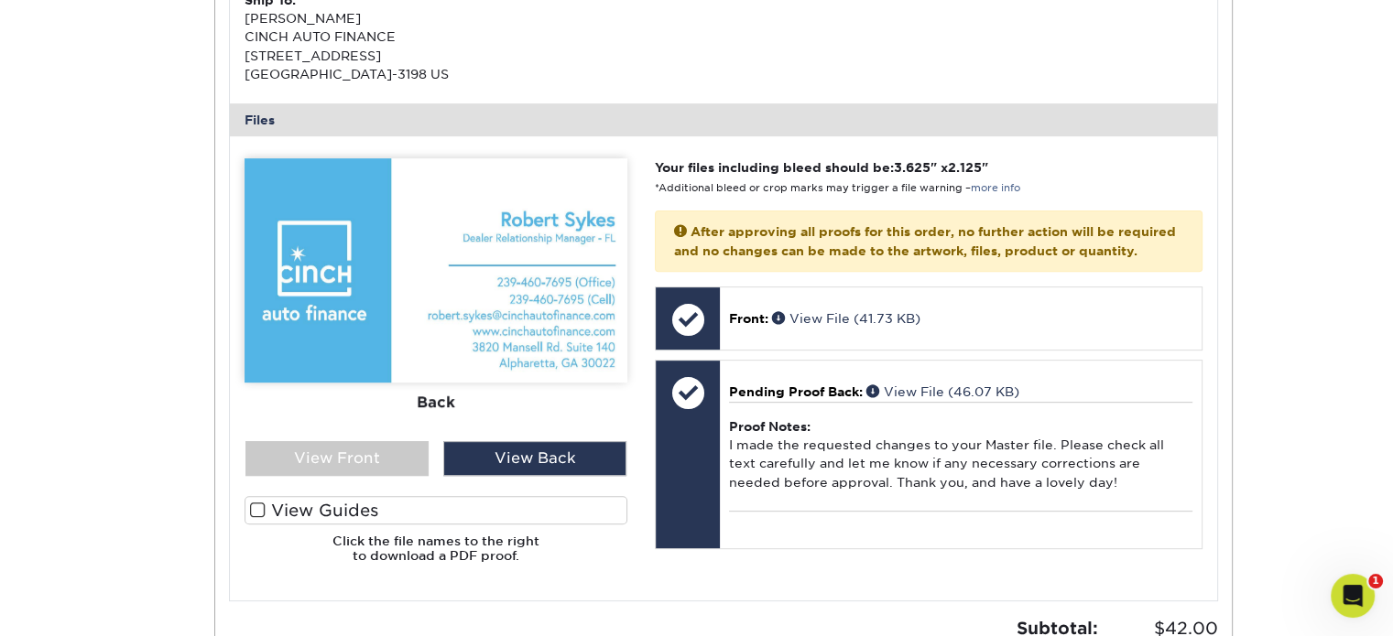
click at [341, 591] on div "The file uploader is not compatible with mobile devices. Please increase your b…" at bounding box center [723, 367] width 987 height 463
